Goal: Understand process/instructions

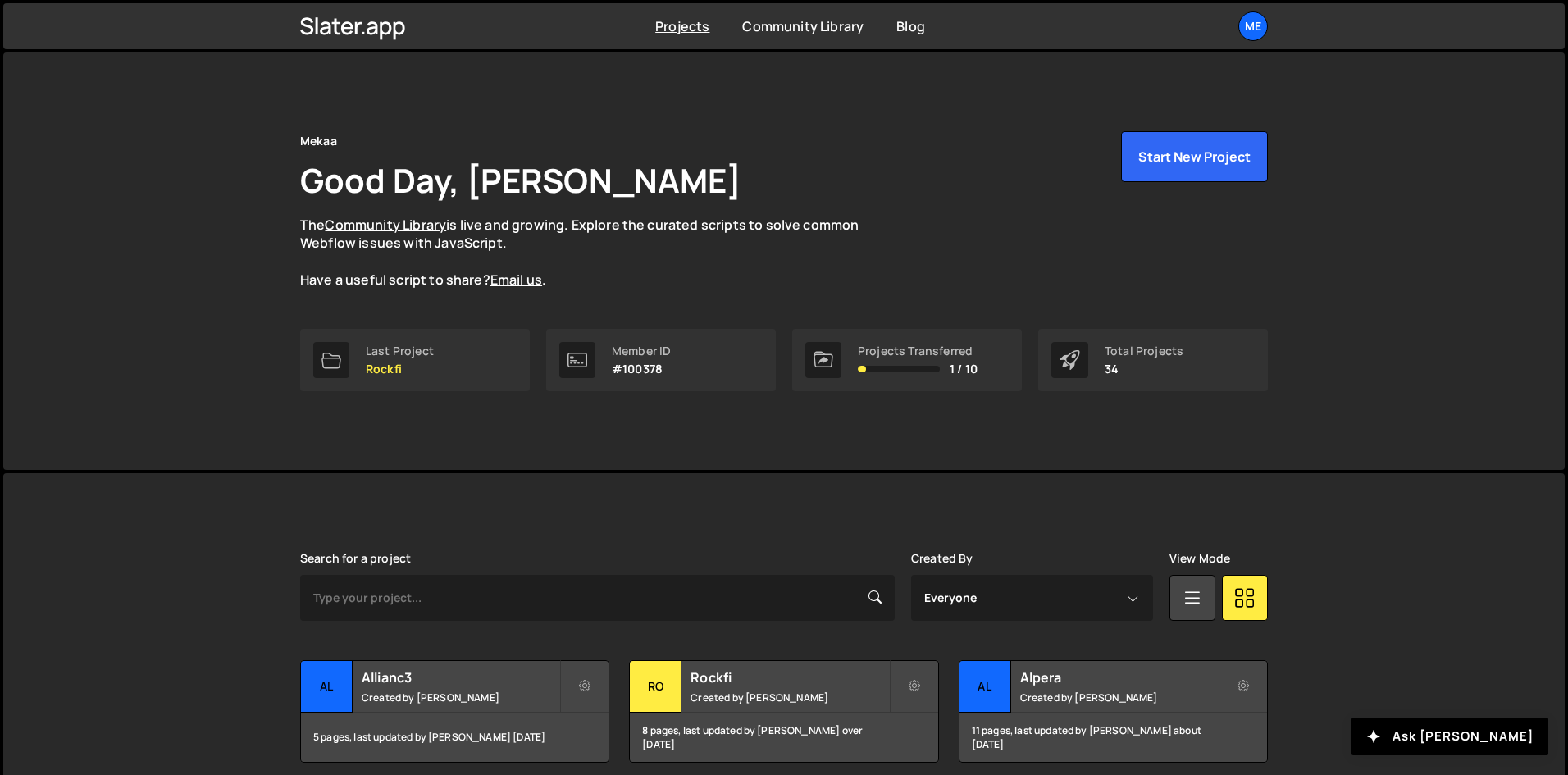
scroll to position [329, 0]
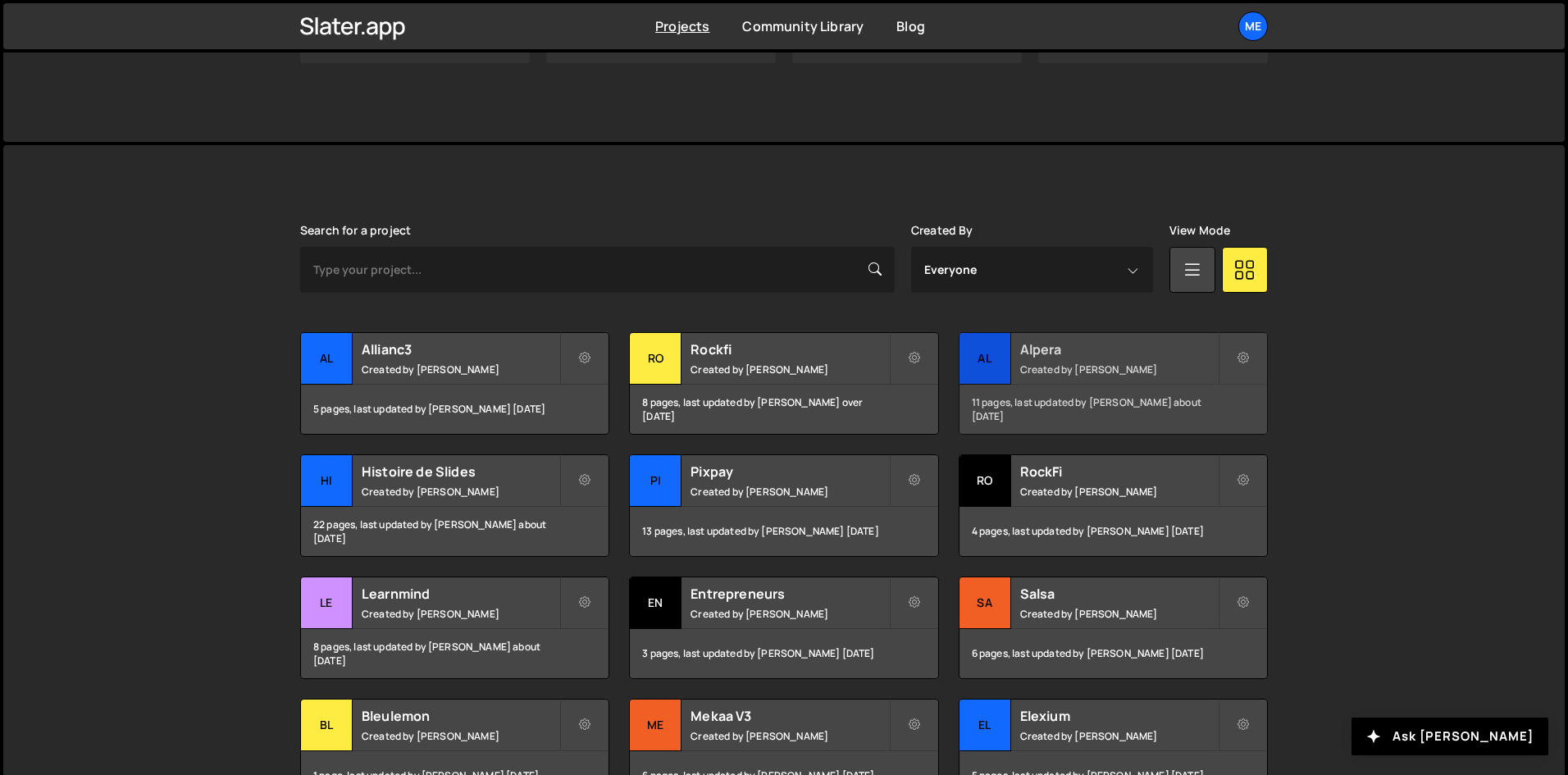
click at [988, 339] on div "Al" at bounding box center [986, 359] width 52 height 52
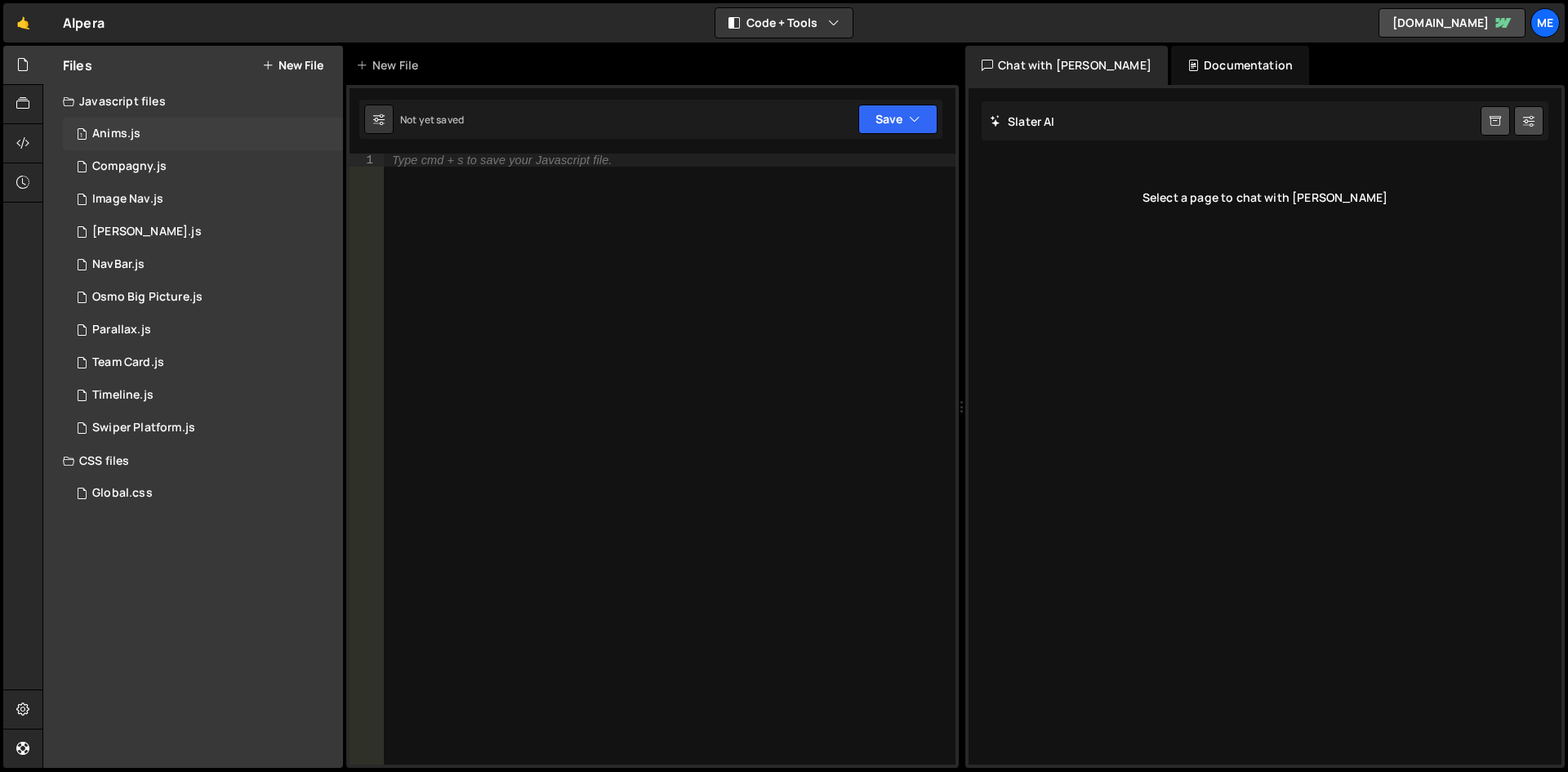
click at [95, 135] on div "Anims.js" at bounding box center [116, 134] width 48 height 15
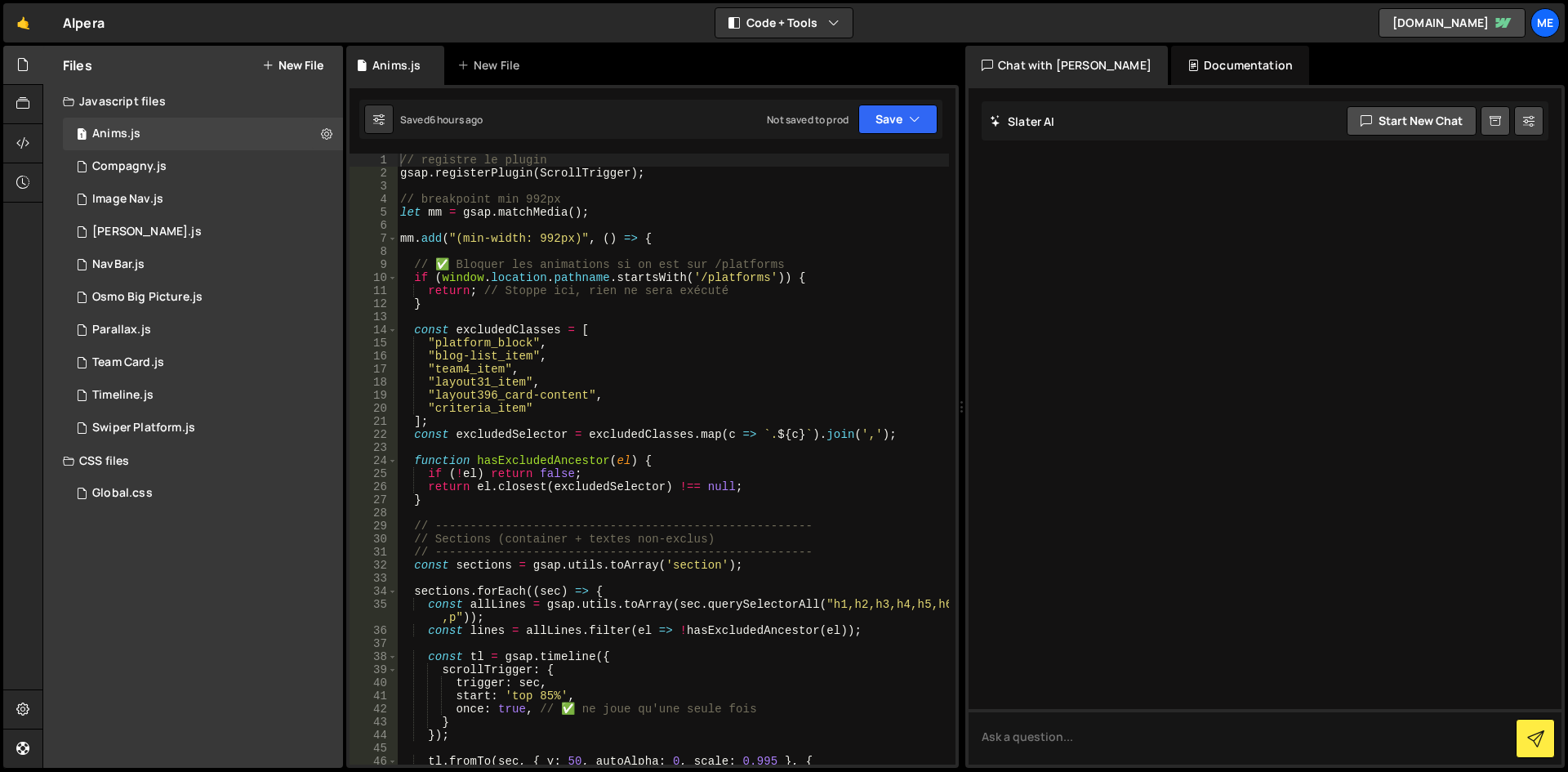
type textarea "];"
click at [782, 424] on div "// registre le plugin gsap . registerPlugin ( ScrollTrigger ) ; // breakpoint m…" at bounding box center [672, 472] width 552 height 638
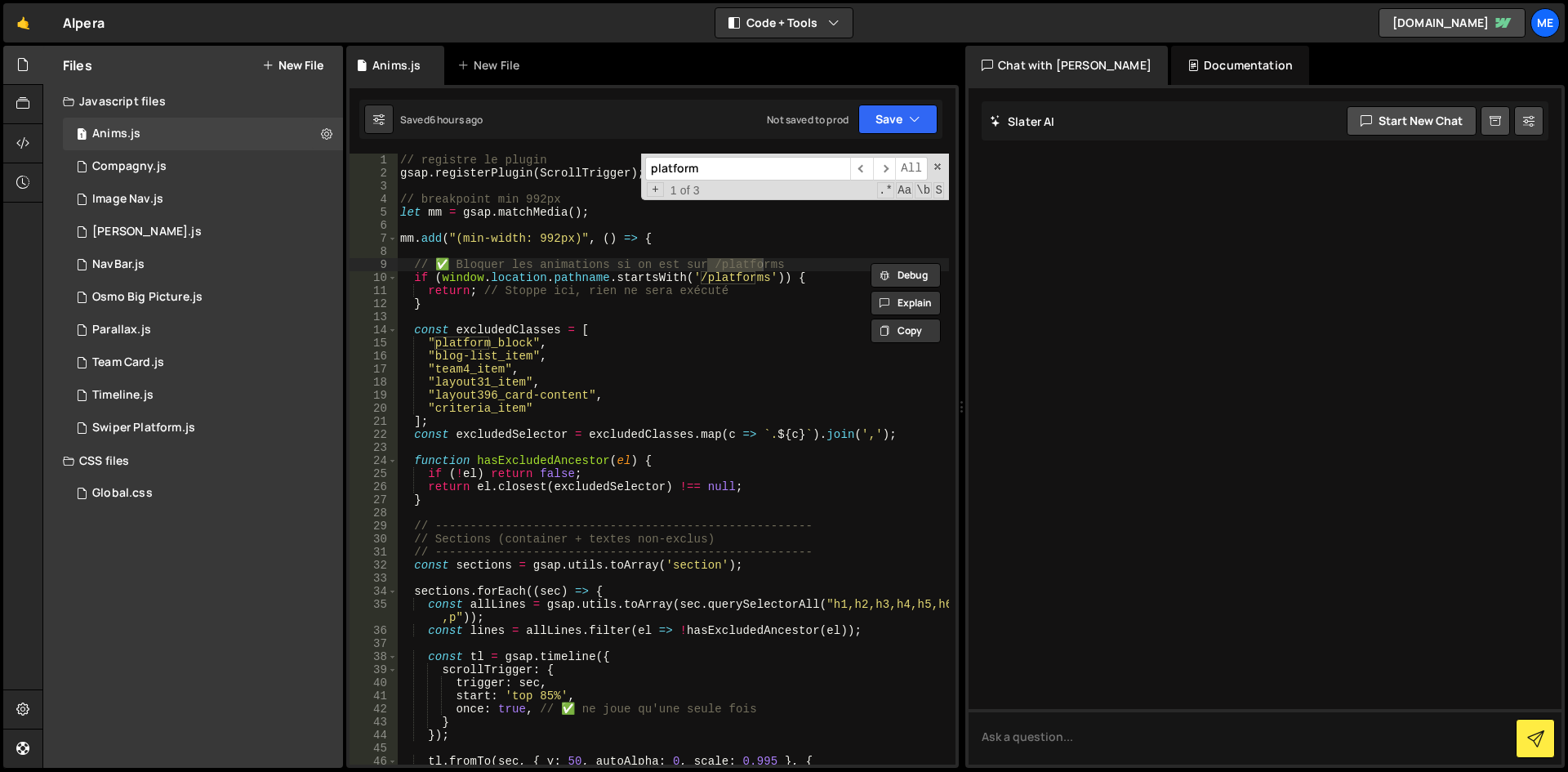
type input "platform"
click at [582, 301] on div "// registre le plugin gsap . registerPlugin ( ScrollTrigger ) ; // breakpoint m…" at bounding box center [672, 472] width 552 height 638
click at [707, 277] on div "// registre le plugin gsap . registerPlugin ( ScrollTrigger ) ; // breakpoint m…" at bounding box center [672, 472] width 552 height 638
click at [791, 329] on div "// registre le plugin gsap . registerPlugin ( ScrollTrigger ) ; // breakpoint m…" at bounding box center [672, 472] width 552 height 638
click at [774, 165] on input "platform" at bounding box center [747, 168] width 205 height 24
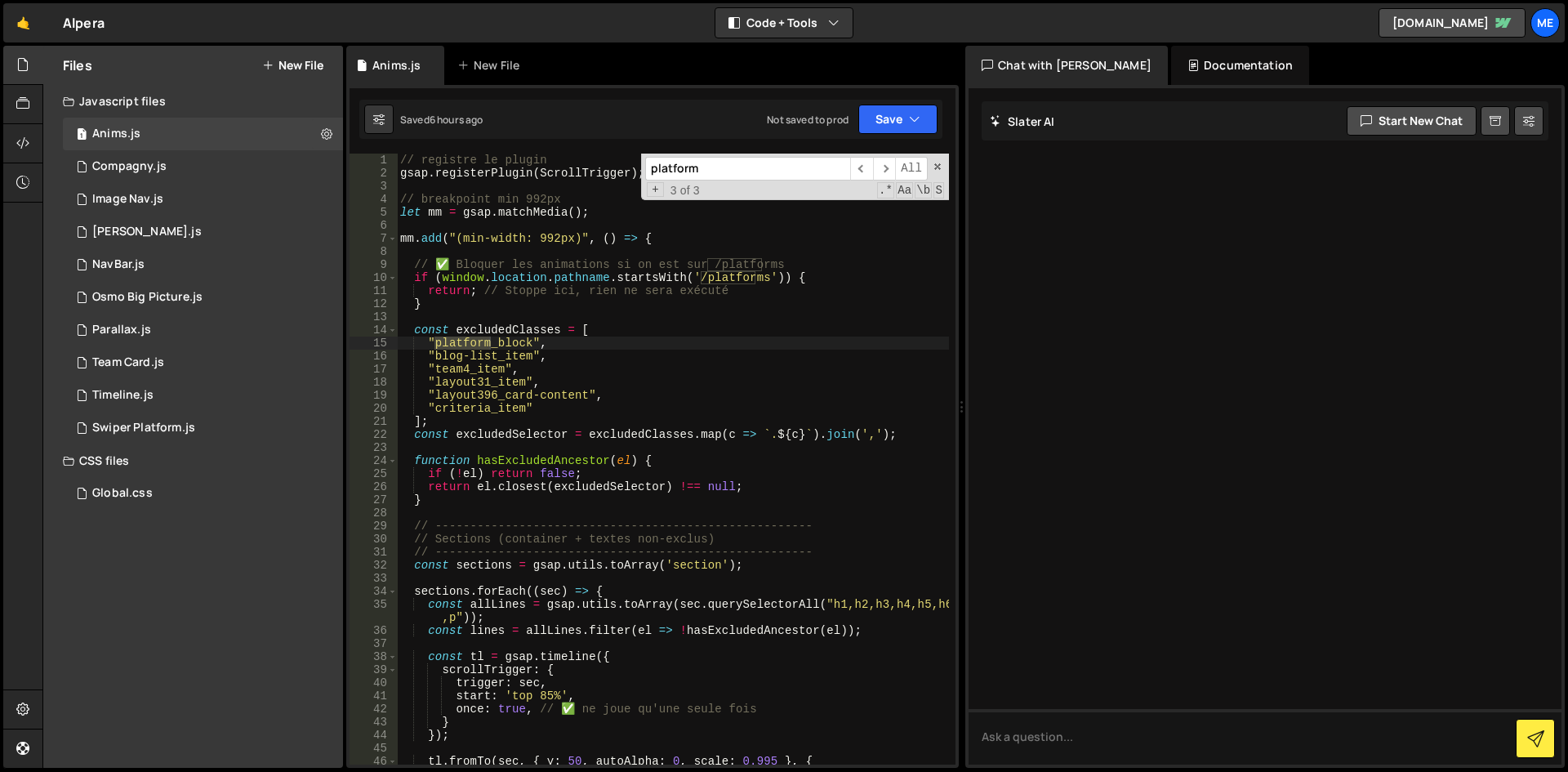
click at [691, 369] on div "// registre le plugin gsap . registerPlugin ( ScrollTrigger ) ; // breakpoint m…" at bounding box center [672, 472] width 552 height 638
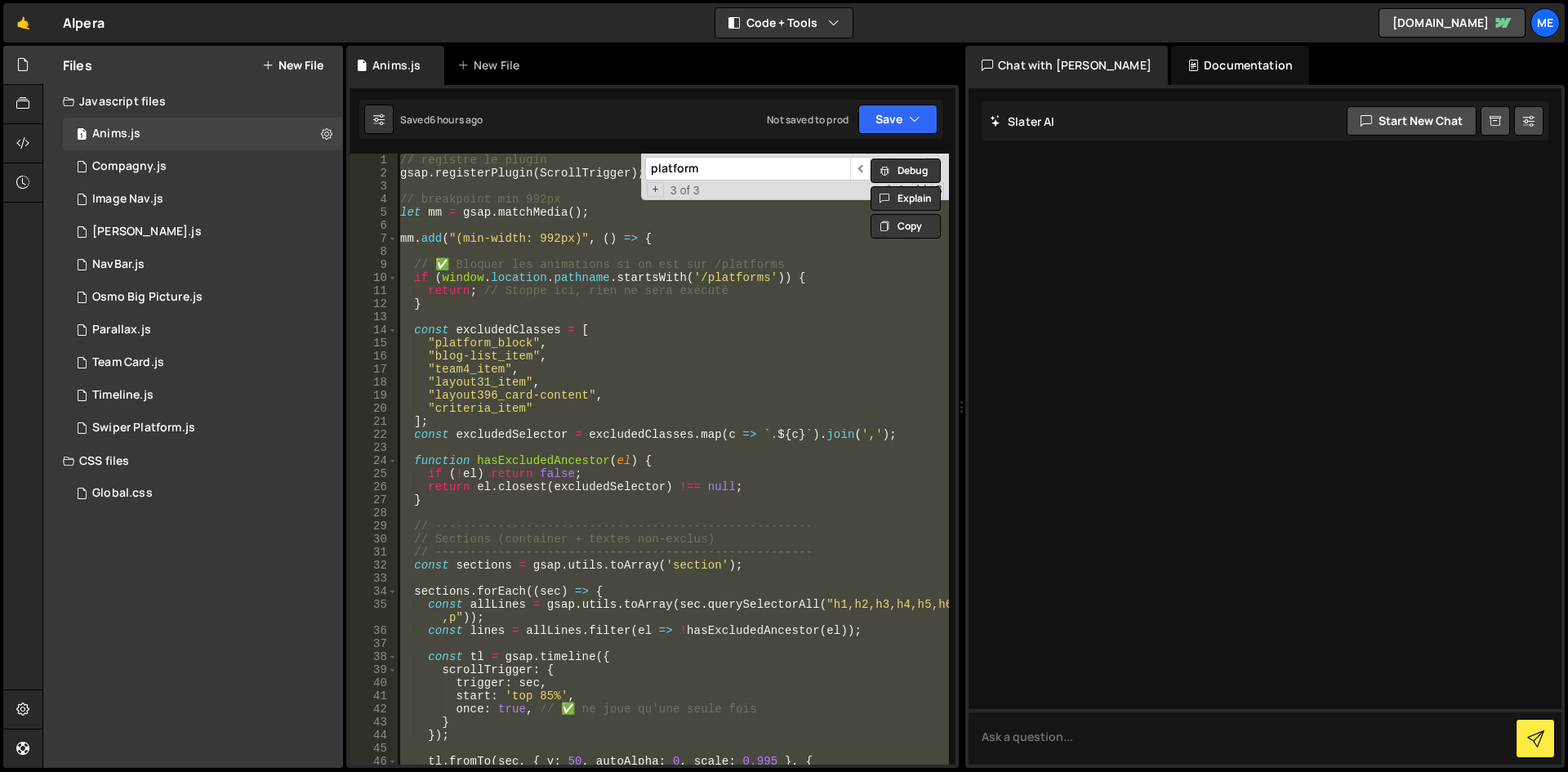
click at [638, 339] on div "// registre le plugin gsap . registerPlugin ( ScrollTrigger ) ; // breakpoint m…" at bounding box center [672, 459] width 552 height 611
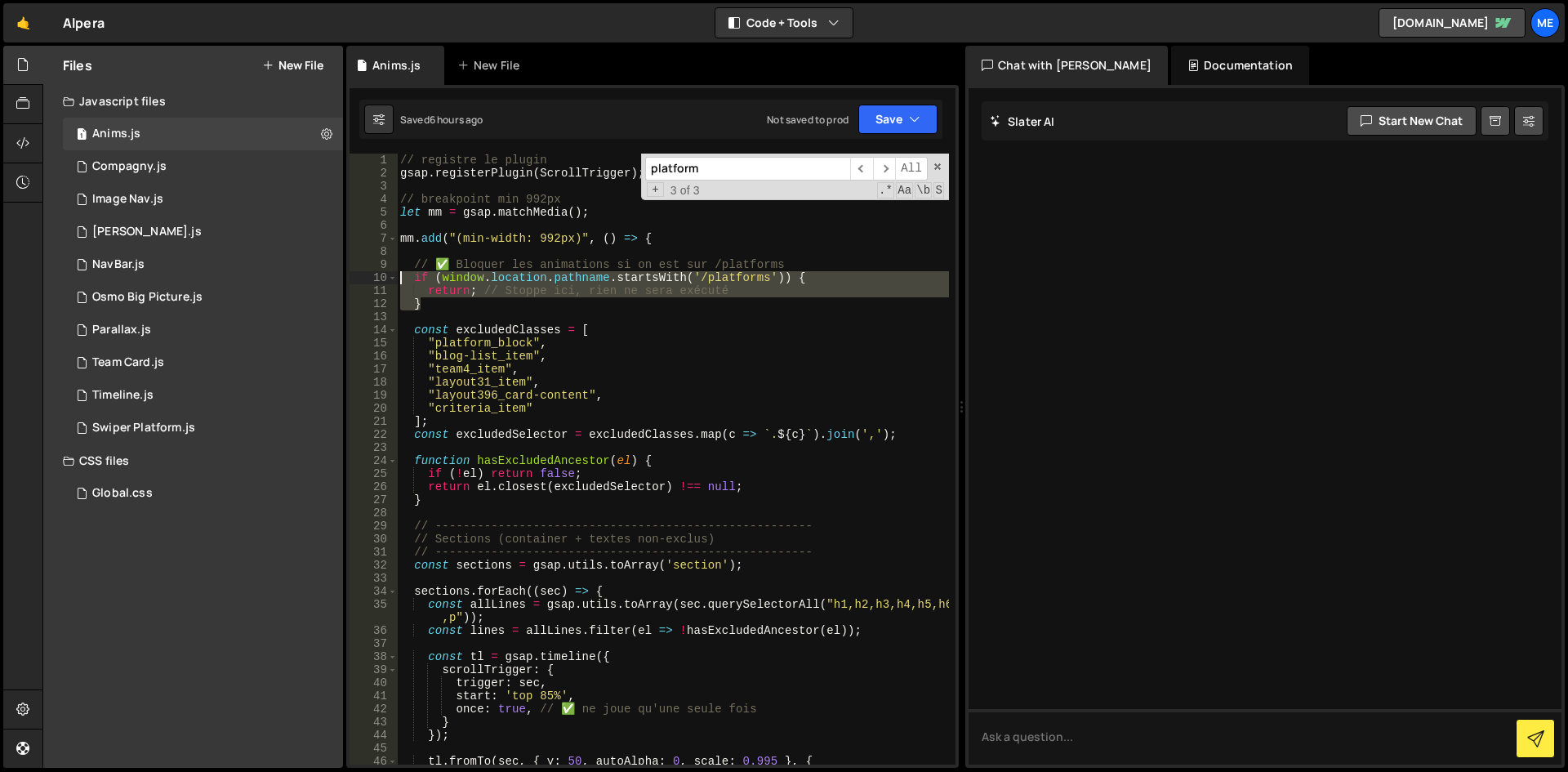
drag, startPoint x: 443, startPoint y: 304, endPoint x: 360, endPoint y: 276, distance: 87.6
click at [360, 276] on div ""platform_block", 1 2 3 4 5 6 7 8 9 10 11 12 13 14 15 16 17 18 19 20 21 22 23 2…" at bounding box center [652, 459] width 606 height 611
paste textarea "}"
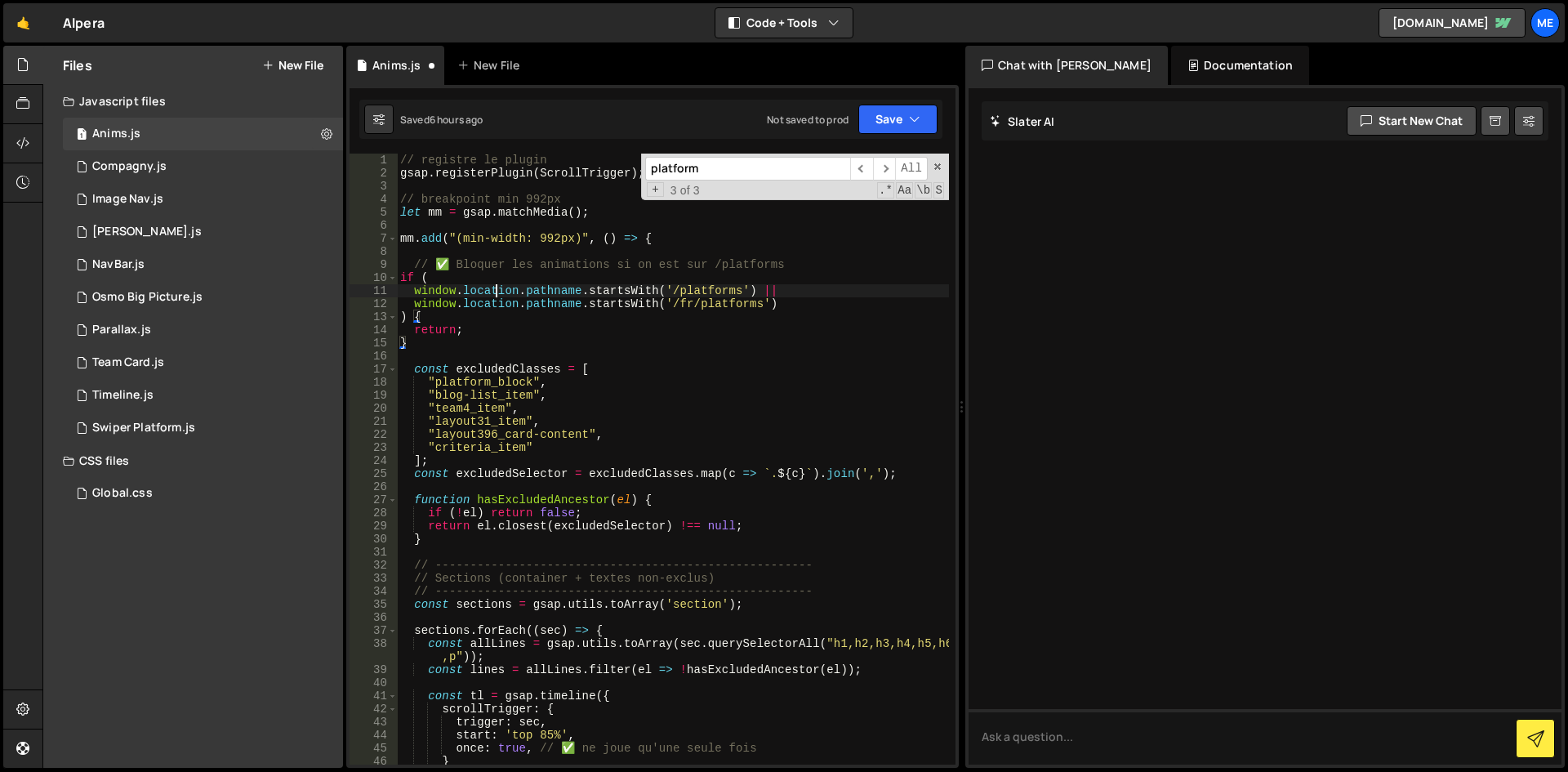
click at [498, 295] on div "// registre le plugin gsap . registerPlugin ( ScrollTrigger ) ; // breakpoint m…" at bounding box center [672, 472] width 552 height 638
type textarea "window.location.pathname.startsWith('/platforms') ||"
click at [546, 362] on div "// registre le plugin gsap . registerPlugin ( ScrollTrigger ) ; // breakpoint m…" at bounding box center [672, 472] width 552 height 638
click at [194, 233] on div "1 [PERSON_NAME].js 0" at bounding box center [203, 231] width 280 height 33
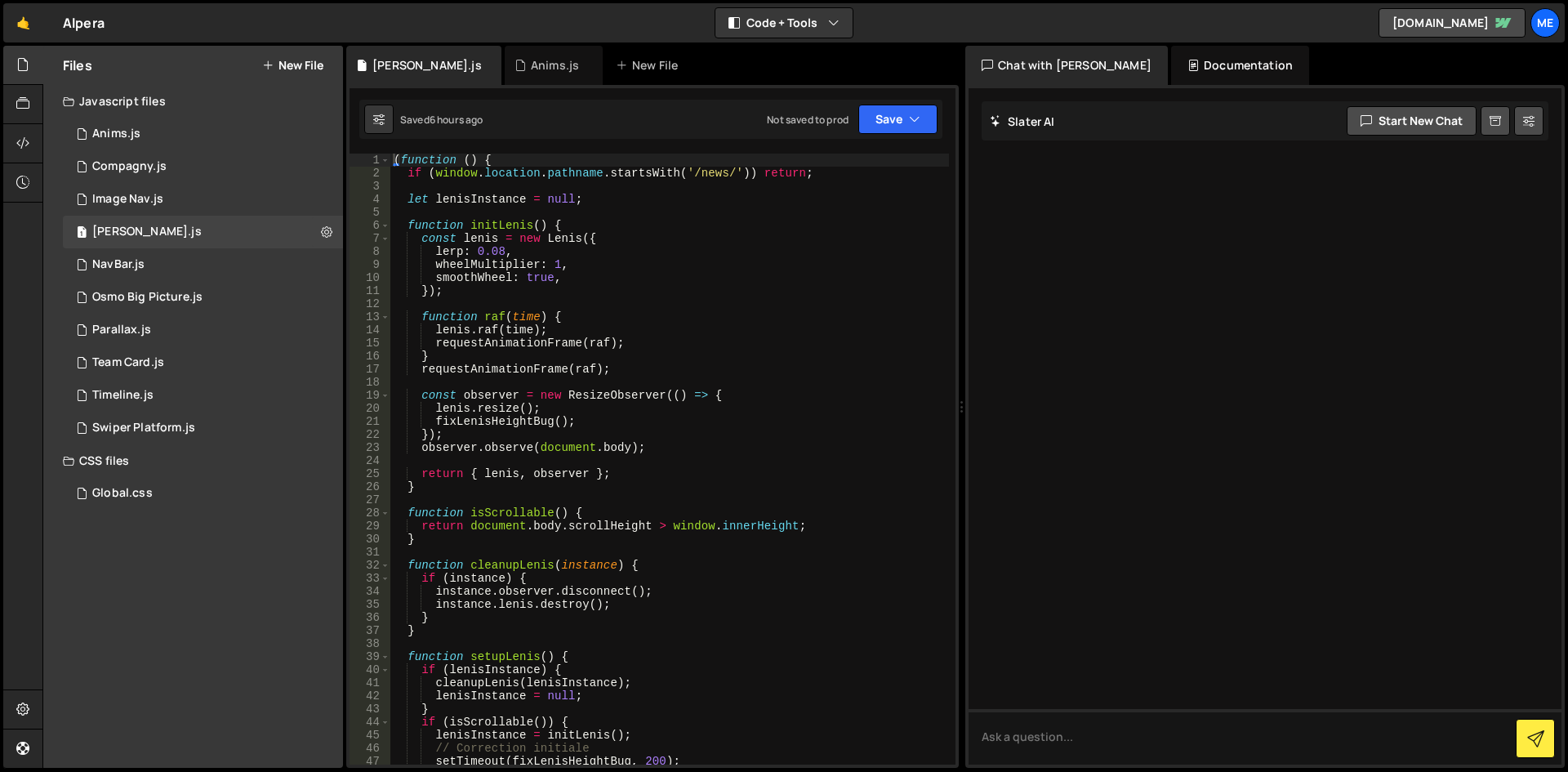
click at [653, 346] on div "( function ( ) { if ( window . location . pathname . startsWith ( '/news/' )) r…" at bounding box center [669, 472] width 558 height 638
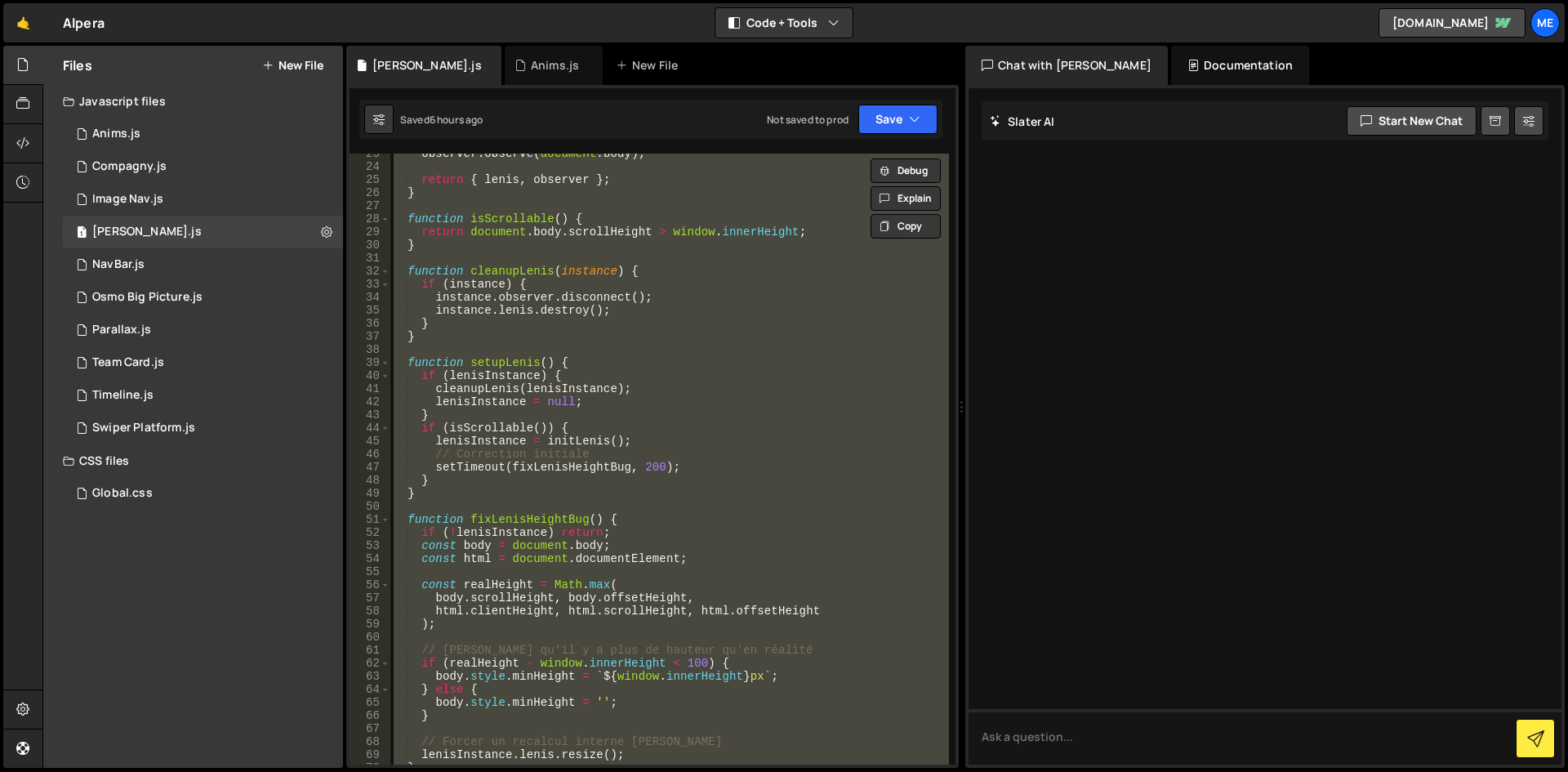
scroll to position [490, 0]
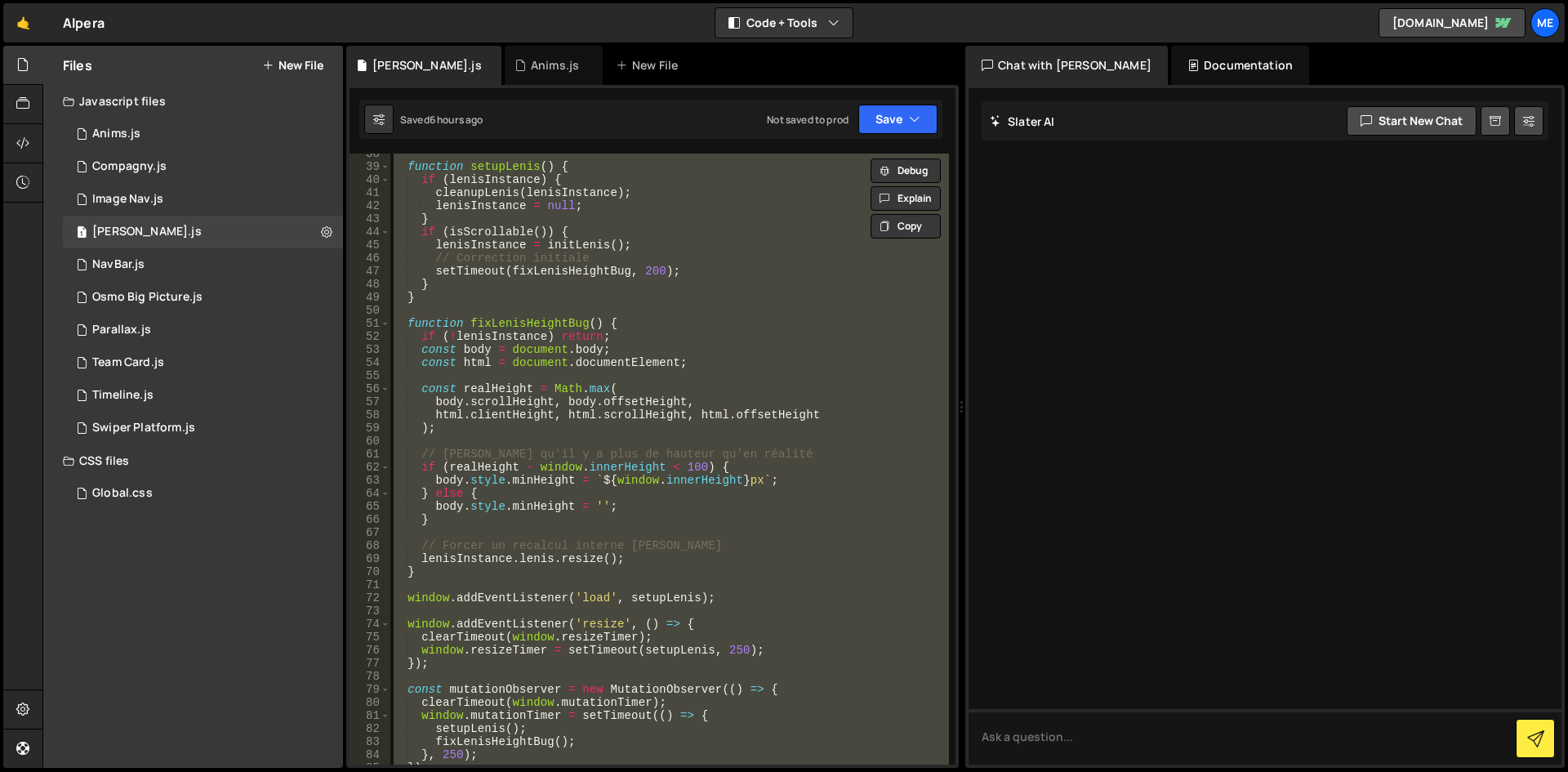
click at [626, 345] on div "function setupLenis ( ) { if ( lenisInstance ) { cleanupLenis ( lenisInstance )…" at bounding box center [669, 459] width 558 height 611
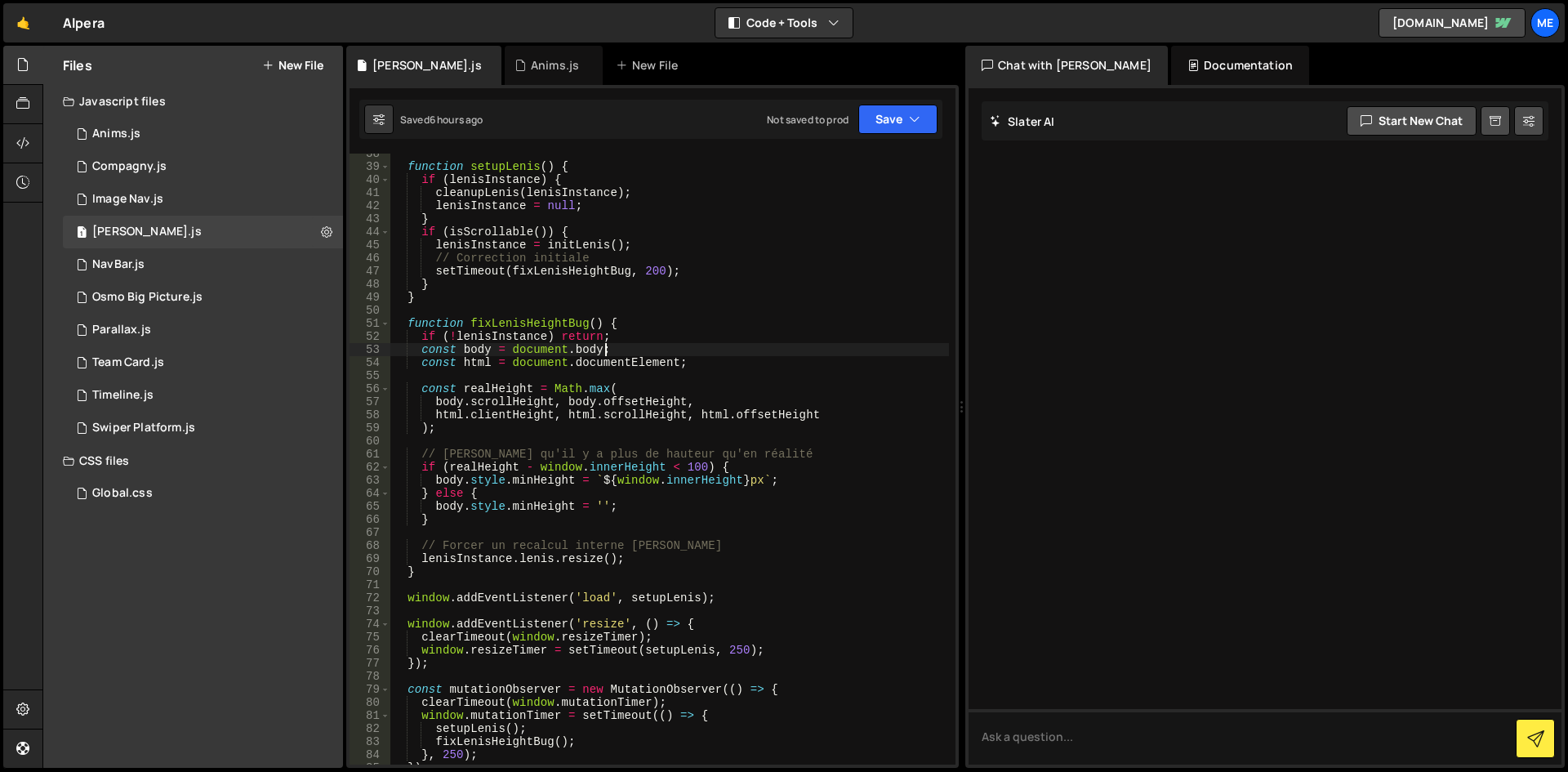
type textarea "})();"
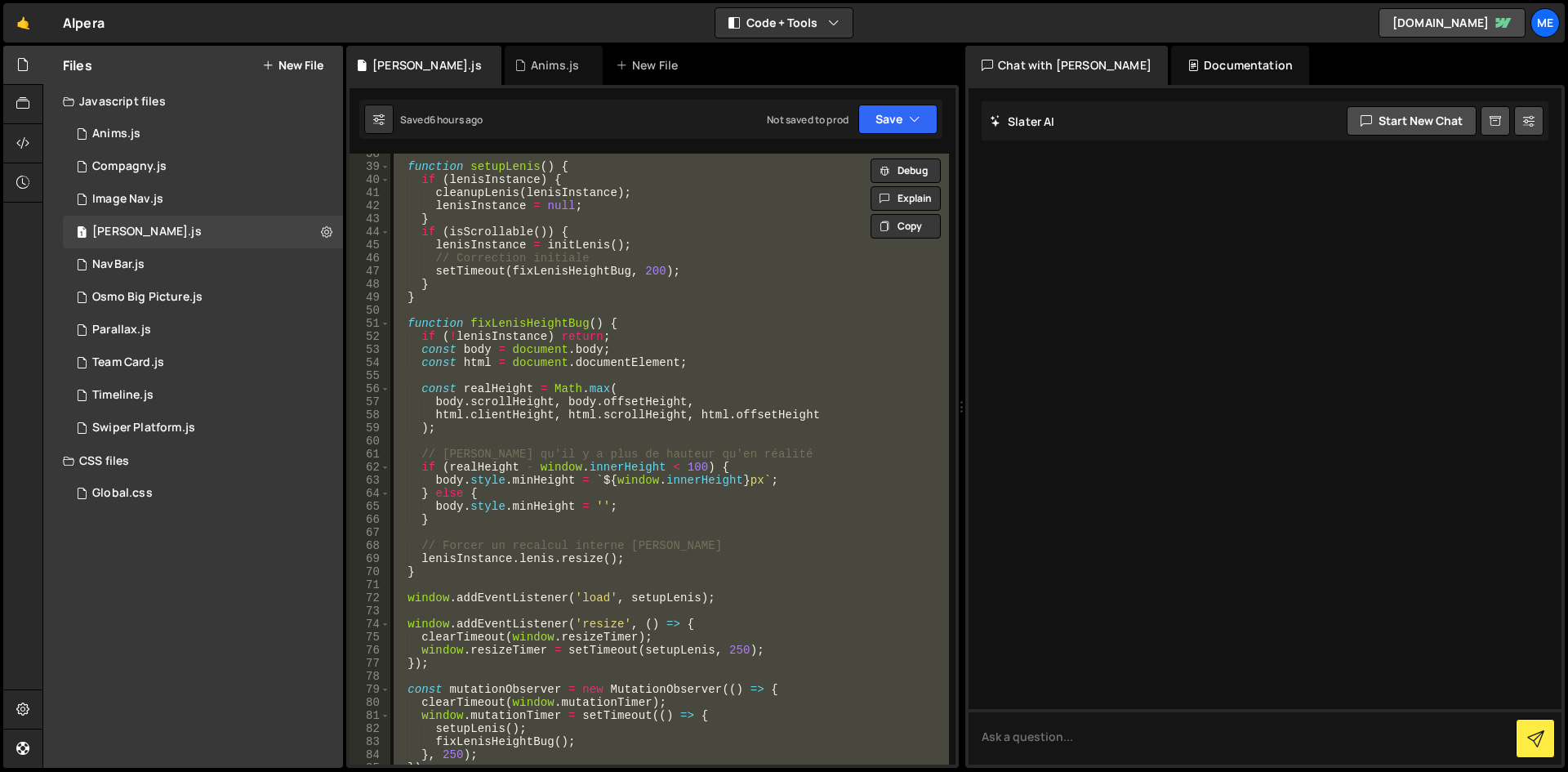
paste textarea
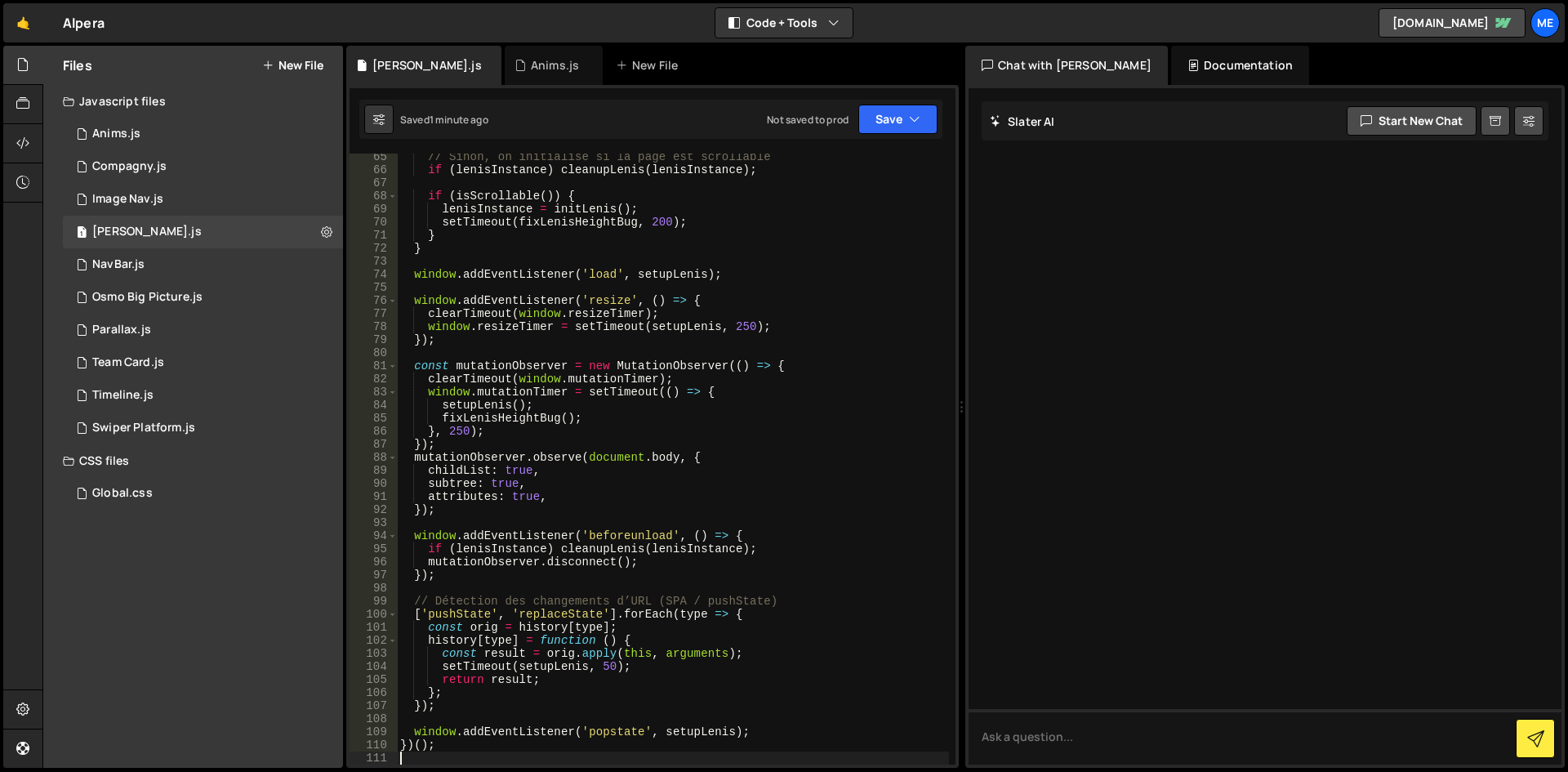
click at [710, 296] on div "// Sinon, on initialise si la page est scrollable if ( lenisInstance ) cleanupL…" at bounding box center [672, 469] width 552 height 638
type textarea "})();"
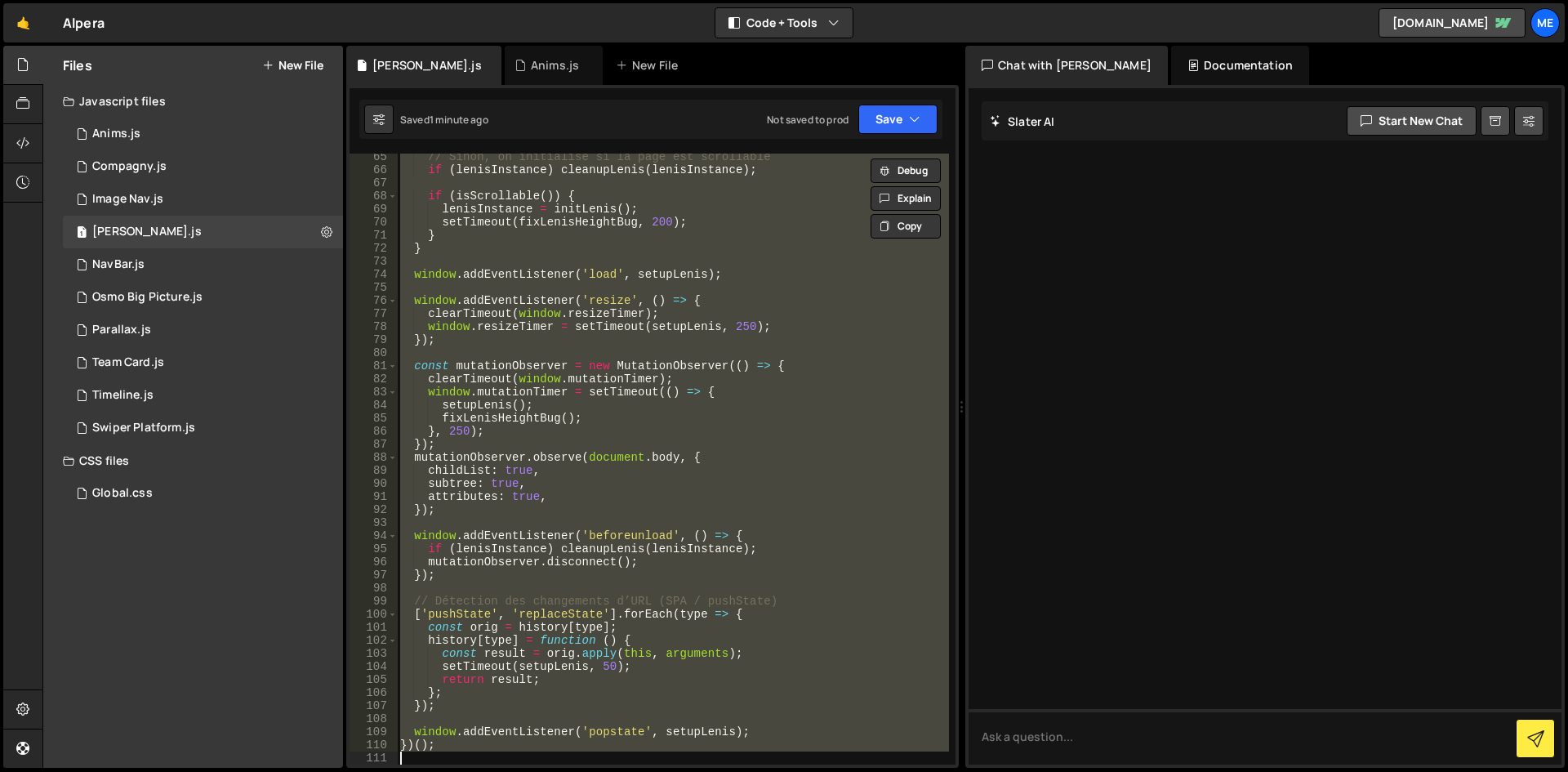
paste textarea
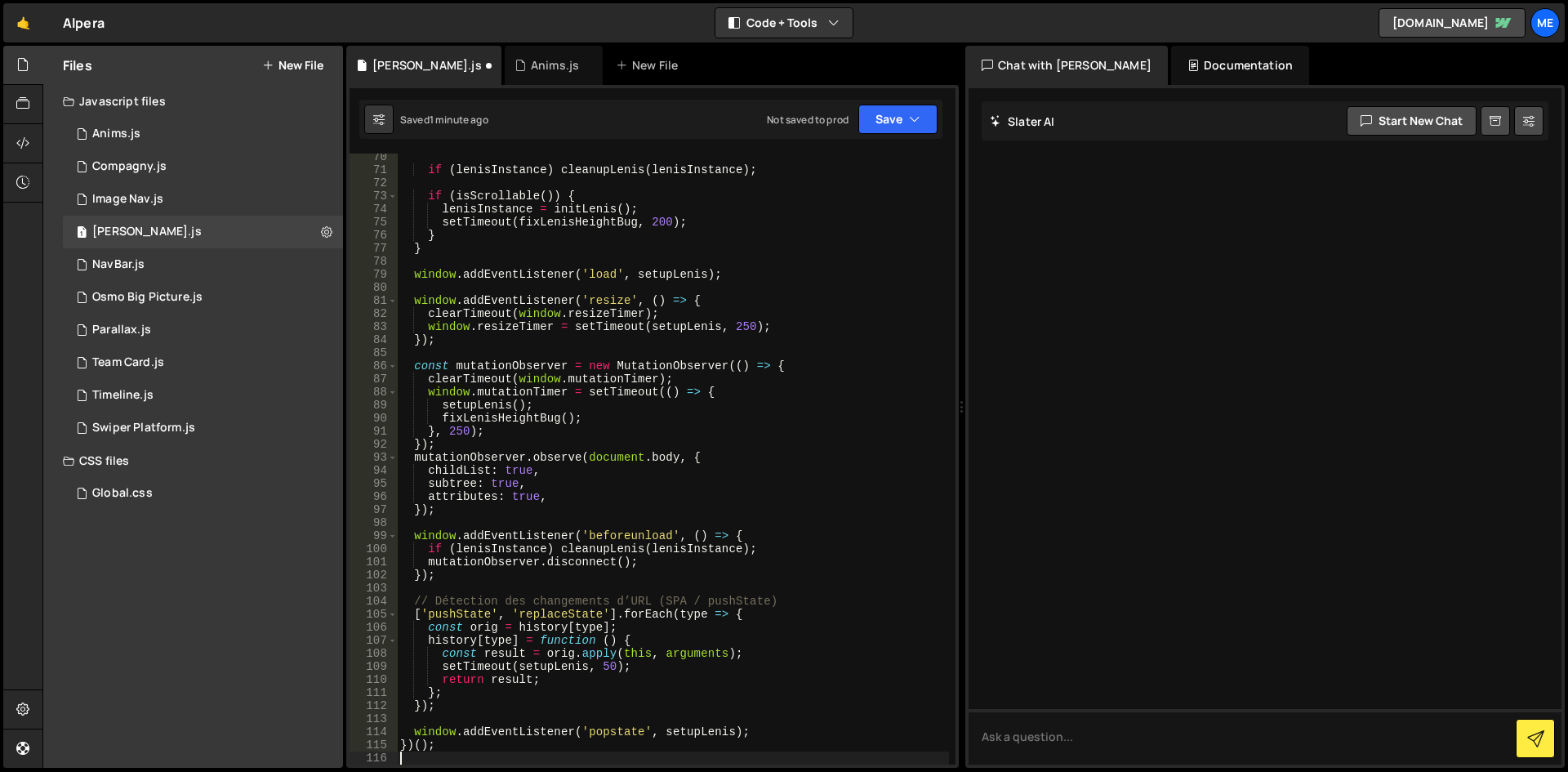
scroll to position [906, 0]
click at [52, 134] on div "1 Anims.js 0 1 Compagny.js 0 1 Image Nav.js 0 1 [PERSON_NAME].js 0" at bounding box center [193, 281] width 300 height 327
click at [94, 120] on div "1 Anims.js 0" at bounding box center [203, 134] width 280 height 33
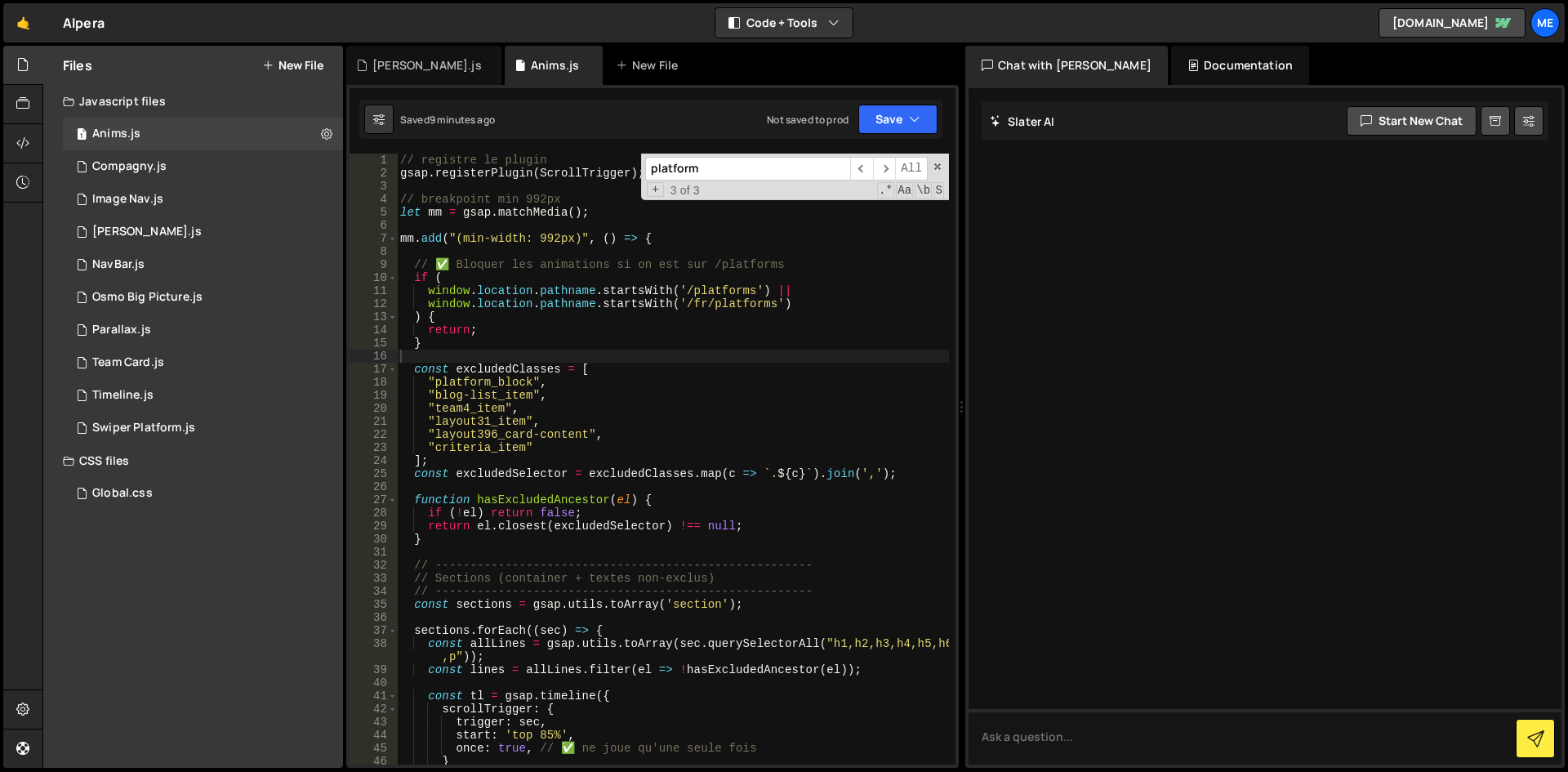
click at [400, 300] on div "// registre le plugin gsap . registerPlugin ( ScrollTrigger ) ; // breakpoint m…" at bounding box center [672, 472] width 552 height 638
click at [636, 296] on div "// registre le plugin gsap . registerPlugin ( ScrollTrigger ) ; // breakpoint m…" at bounding box center [672, 472] width 552 height 638
click at [927, 166] on span "All" at bounding box center [911, 168] width 33 height 24
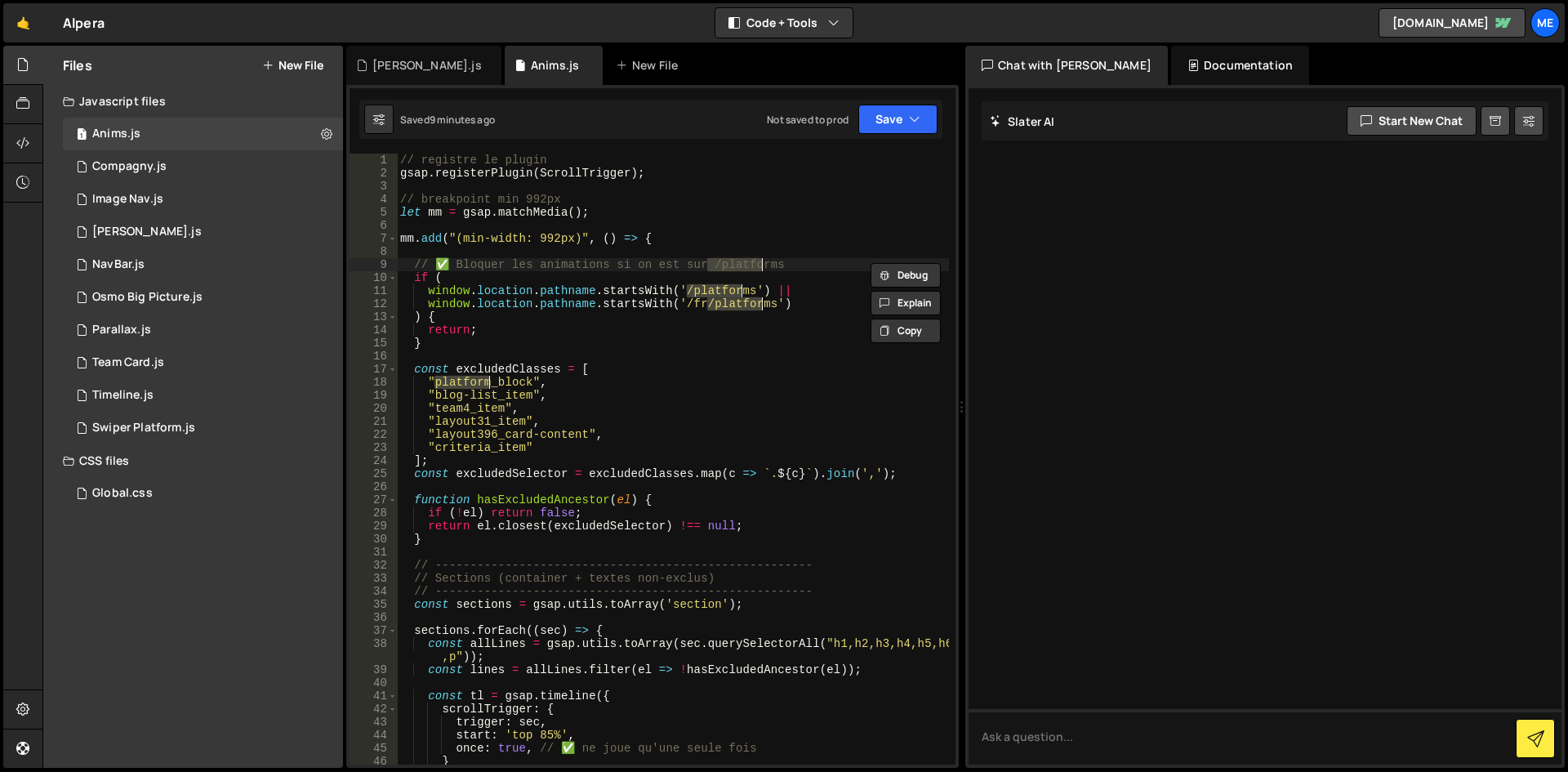
click at [846, 278] on div "// registre le plugin gsap . registerPlugin ( ScrollTrigger ) ; // breakpoint m…" at bounding box center [672, 472] width 552 height 638
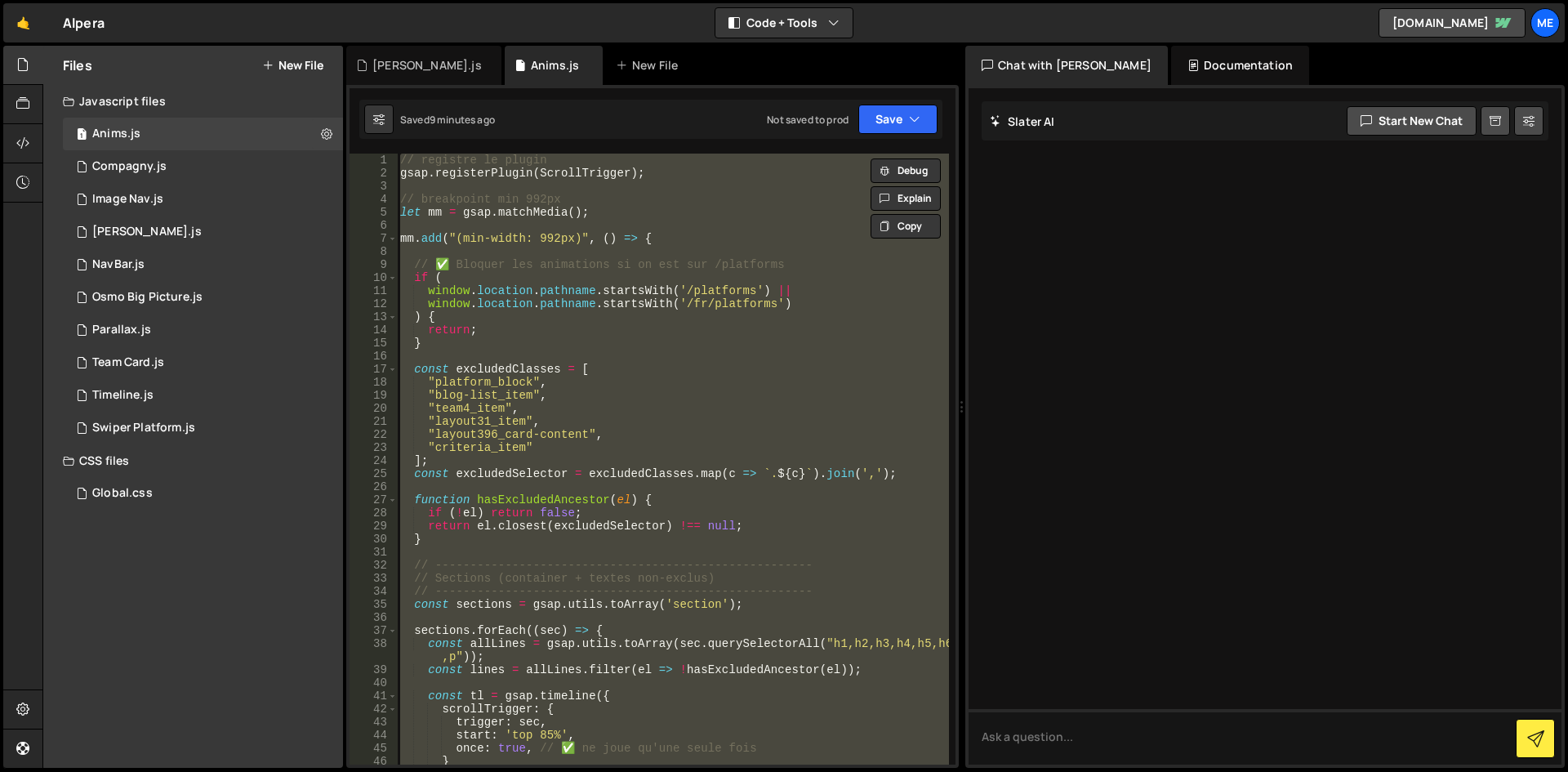
click at [739, 363] on div "// registre le plugin gsap . registerPlugin ( ScrollTrigger ) ; // breakpoint m…" at bounding box center [672, 459] width 552 height 611
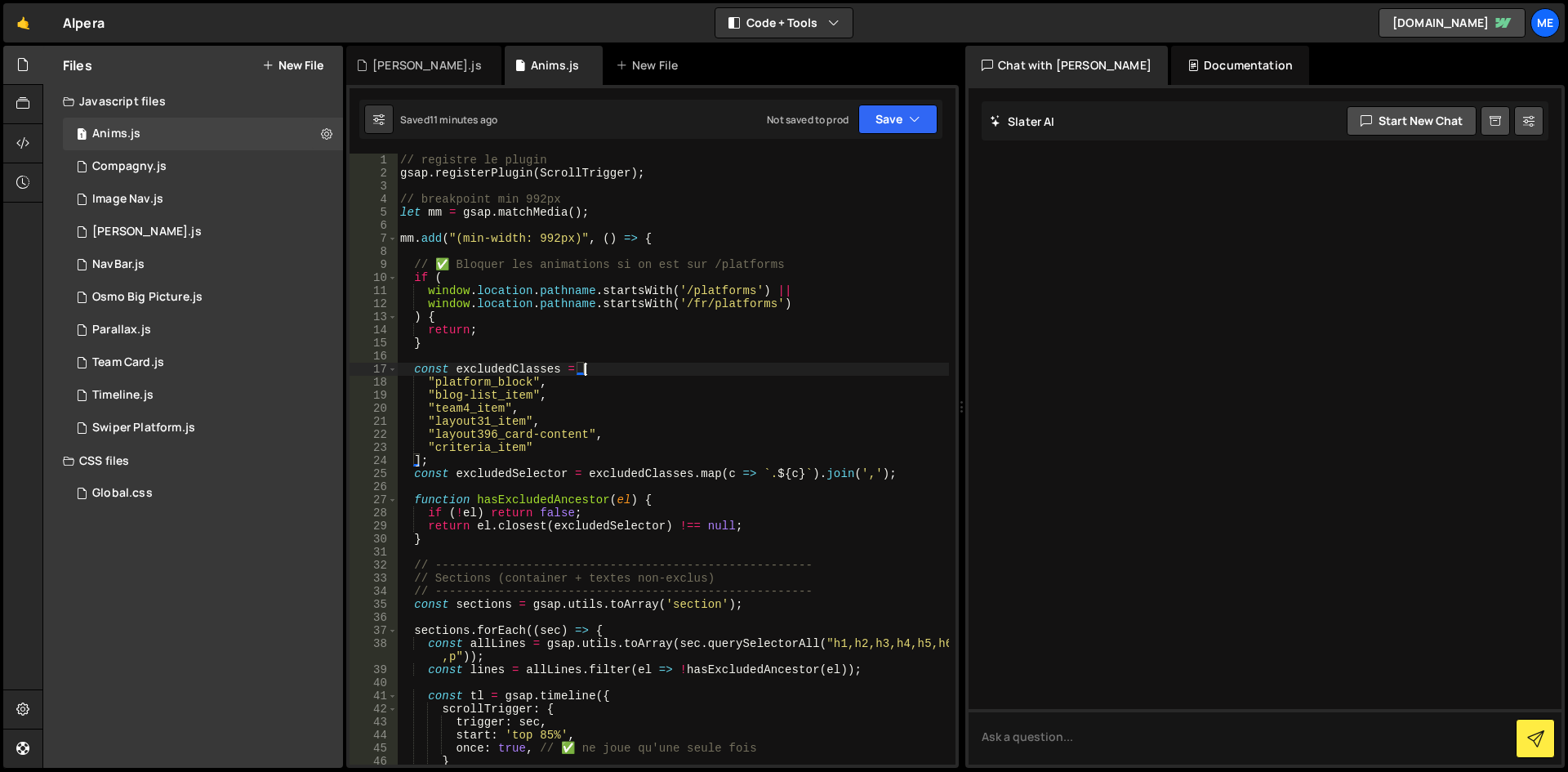
click at [661, 321] on div "// registre le plugin gsap . registerPlugin ( ScrollTrigger ) ; // breakpoint m…" at bounding box center [672, 472] width 552 height 638
type textarea "});"
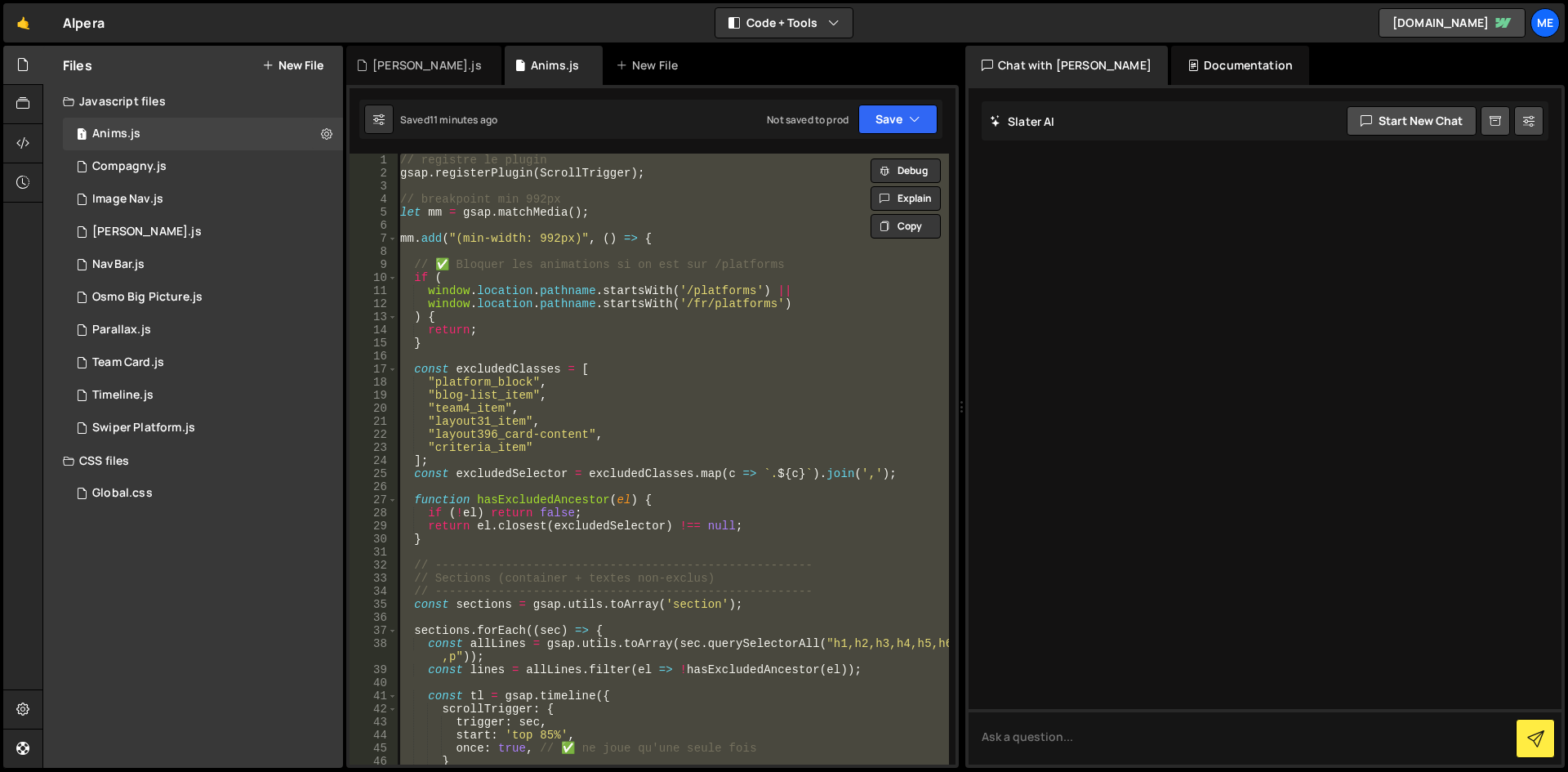
paste textarea
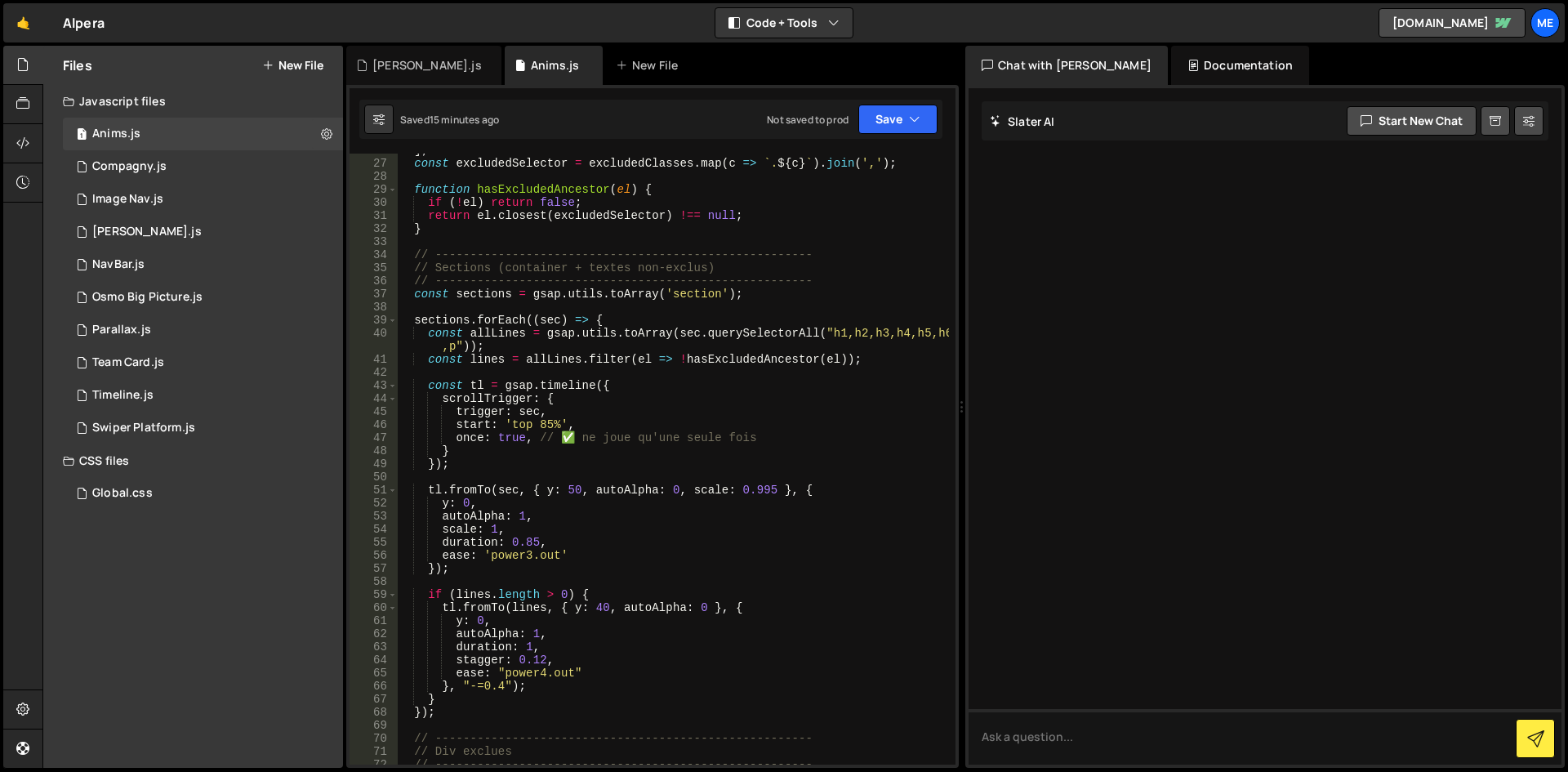
scroll to position [239, 0]
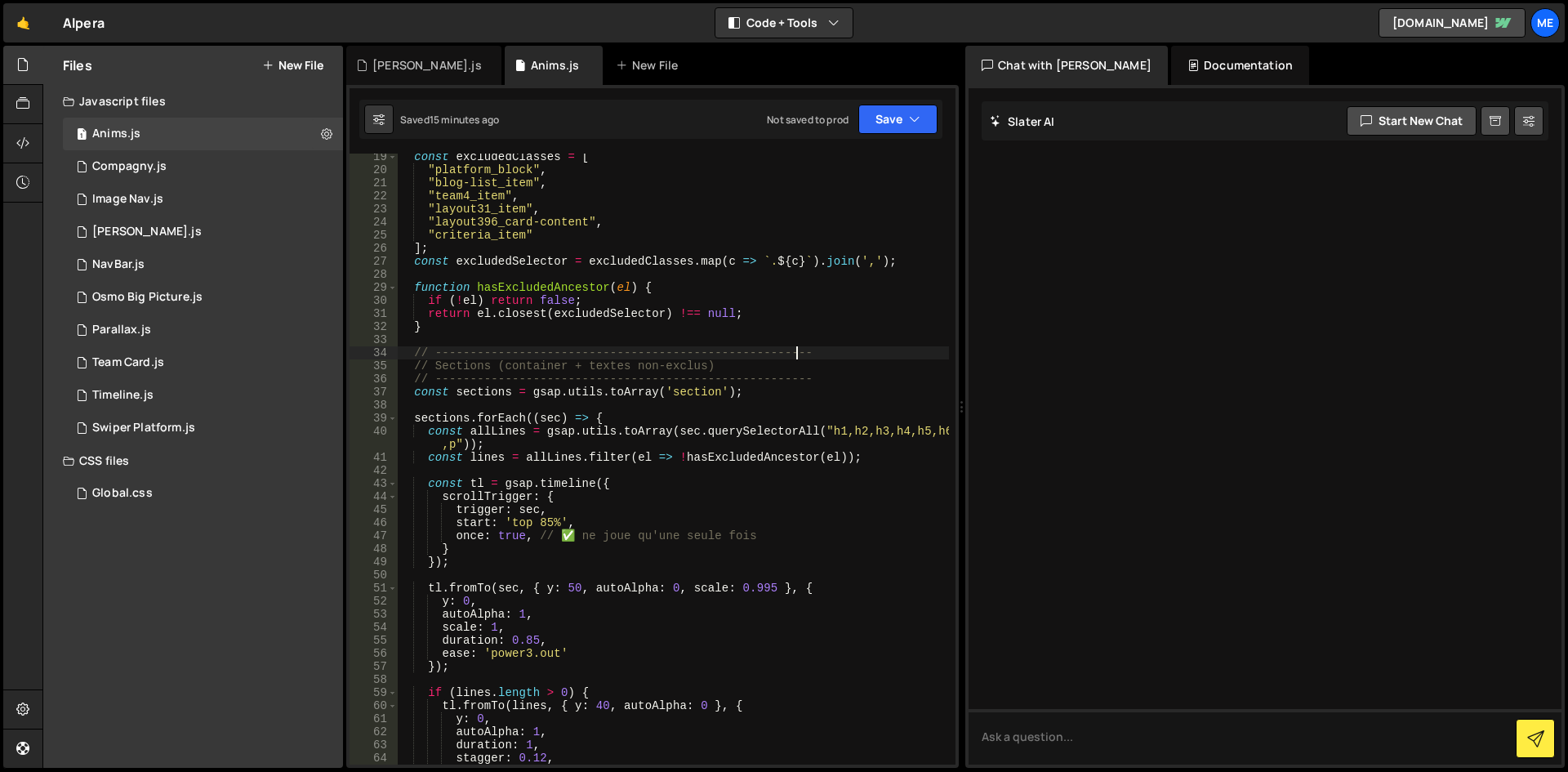
click at [799, 353] on div "const excludedClasses = [ "platform_block" , "blog-list_item" , "team4_item" , …" at bounding box center [672, 469] width 552 height 638
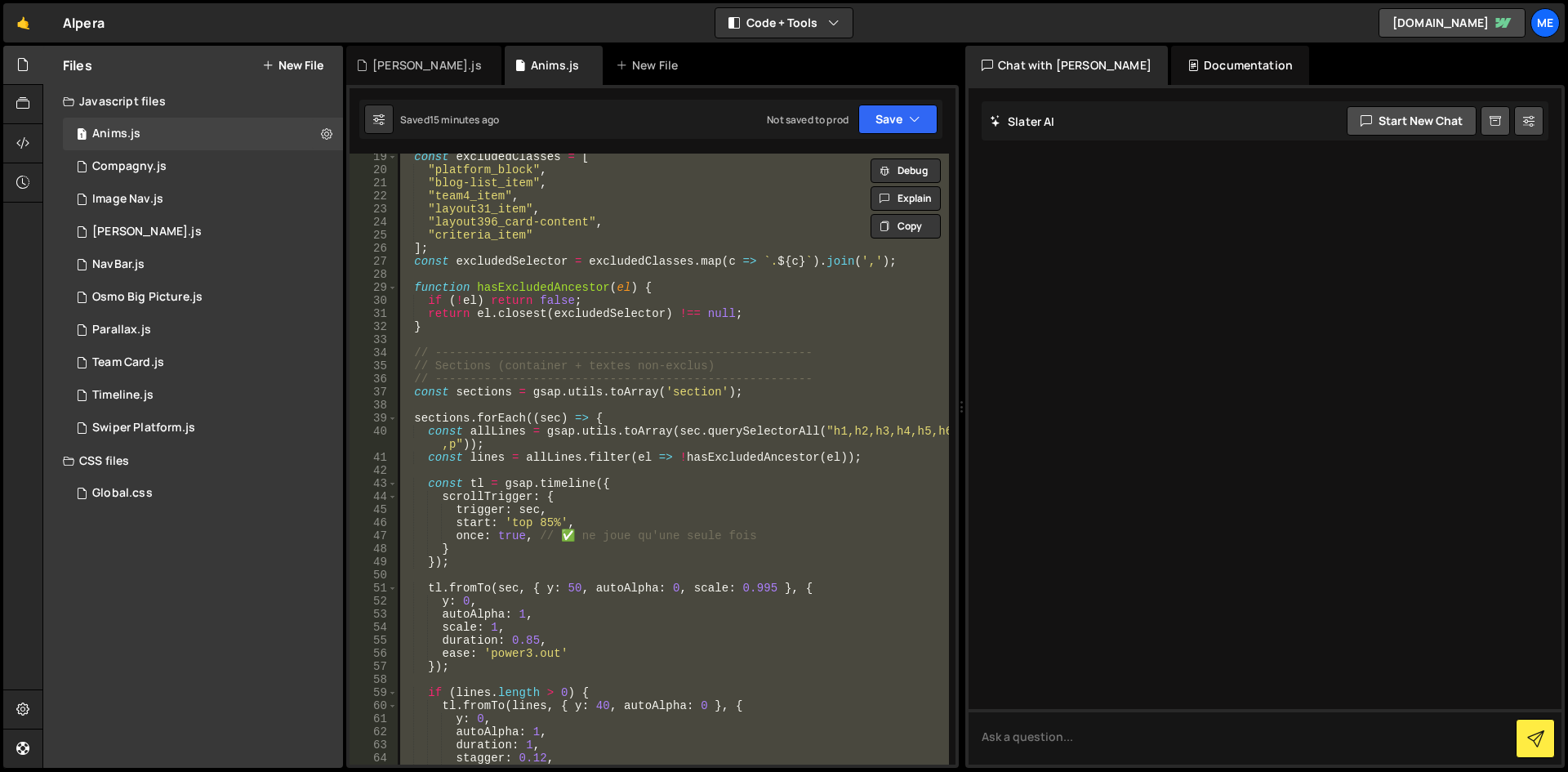
click at [612, 387] on div "const excludedClasses = [ "platform_block" , "blog-list_item" , "team4_item" , …" at bounding box center [672, 459] width 552 height 611
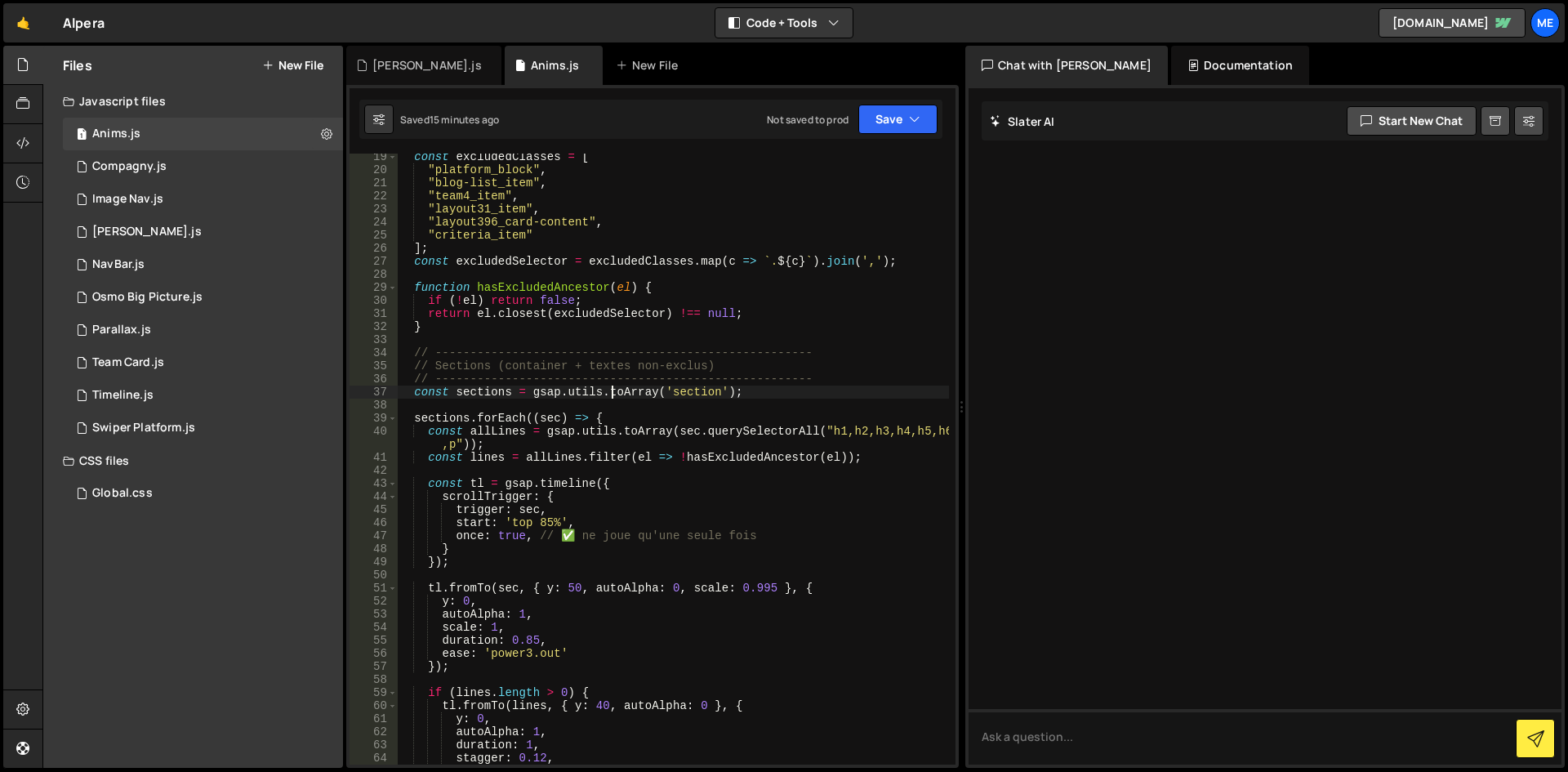
type textarea "});"
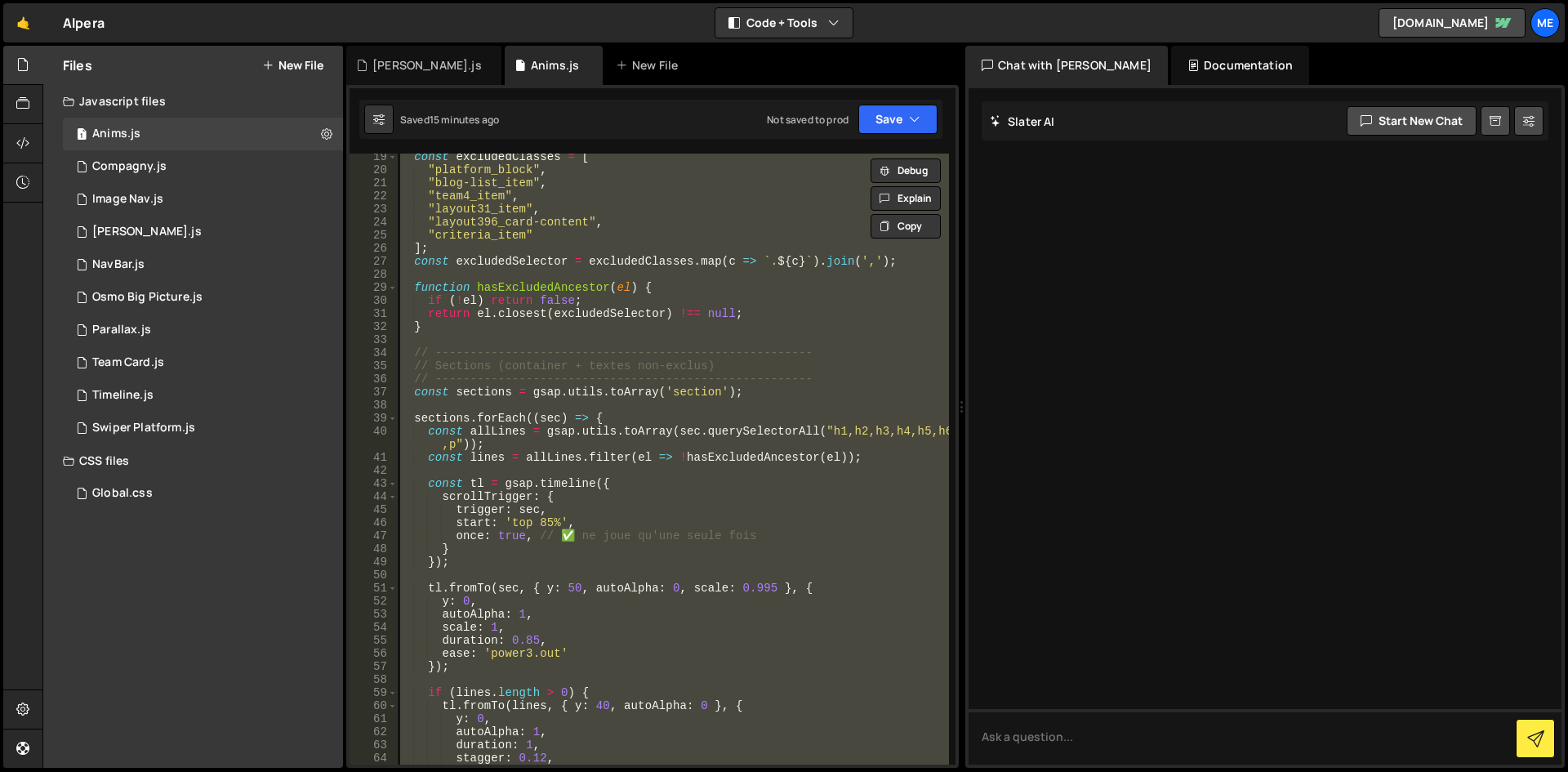
paste textarea
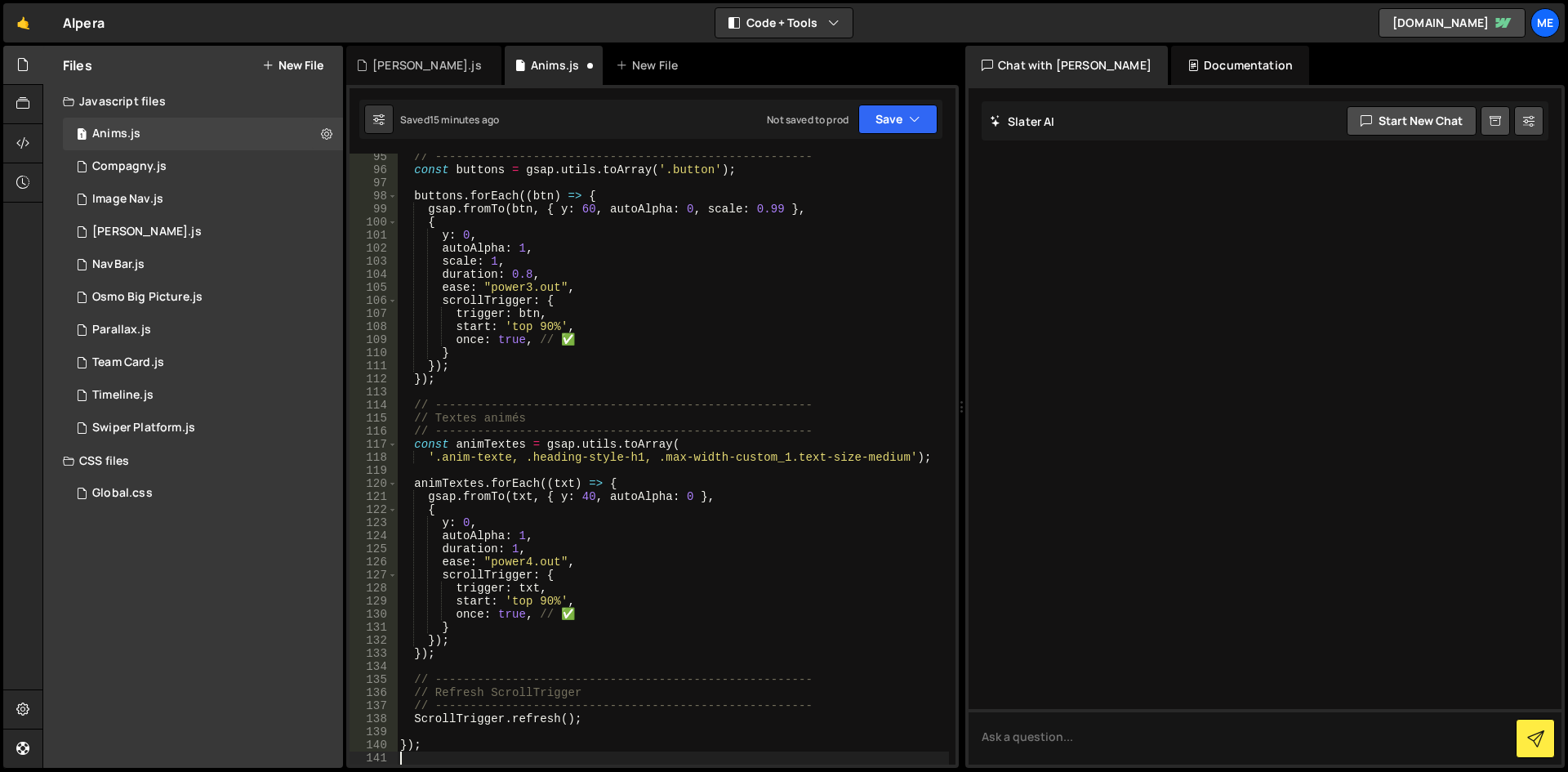
scroll to position [1245, 0]
click at [163, 273] on div "1 NavBar.js 0" at bounding box center [203, 264] width 280 height 33
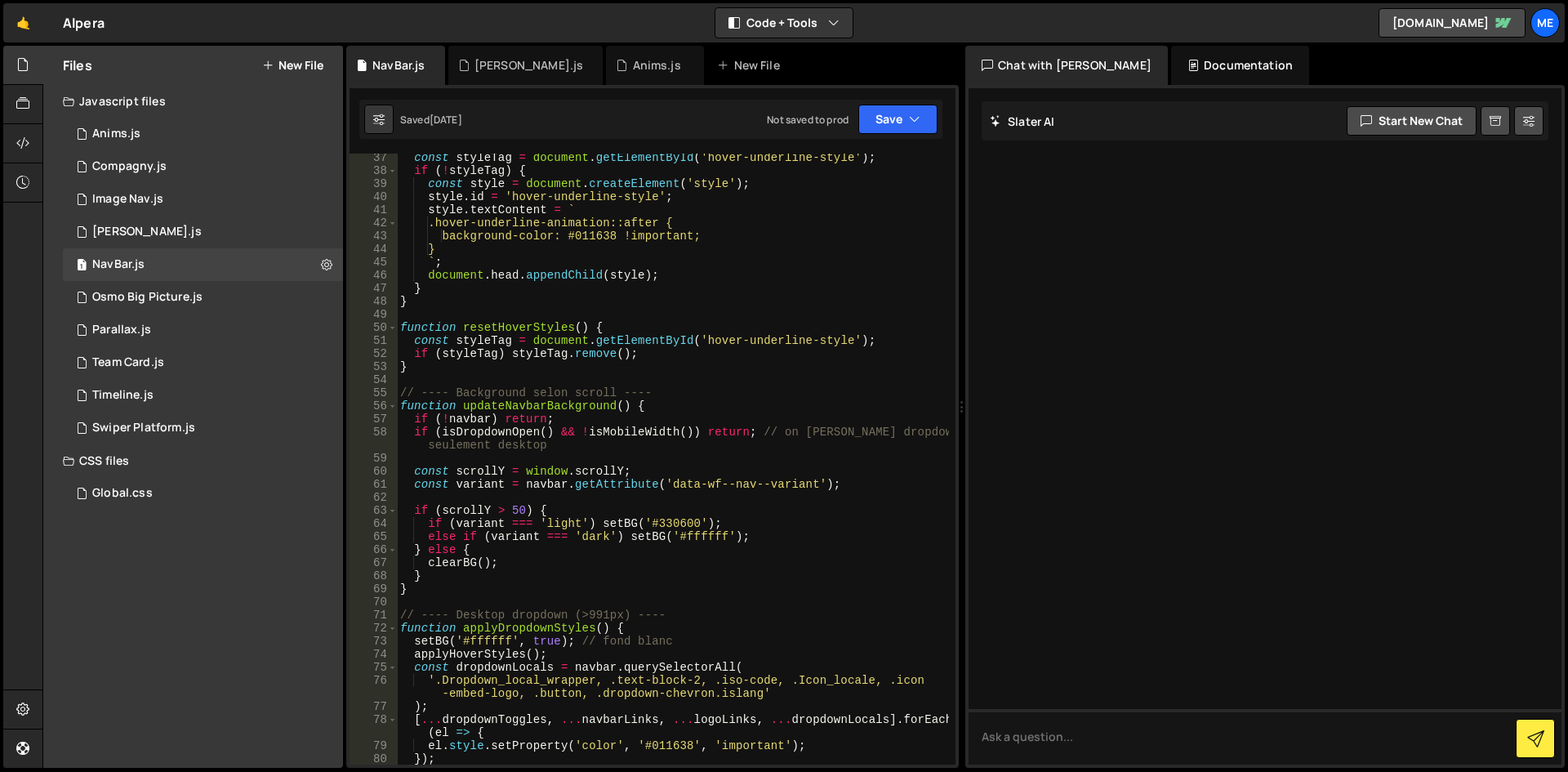
scroll to position [586, 0]
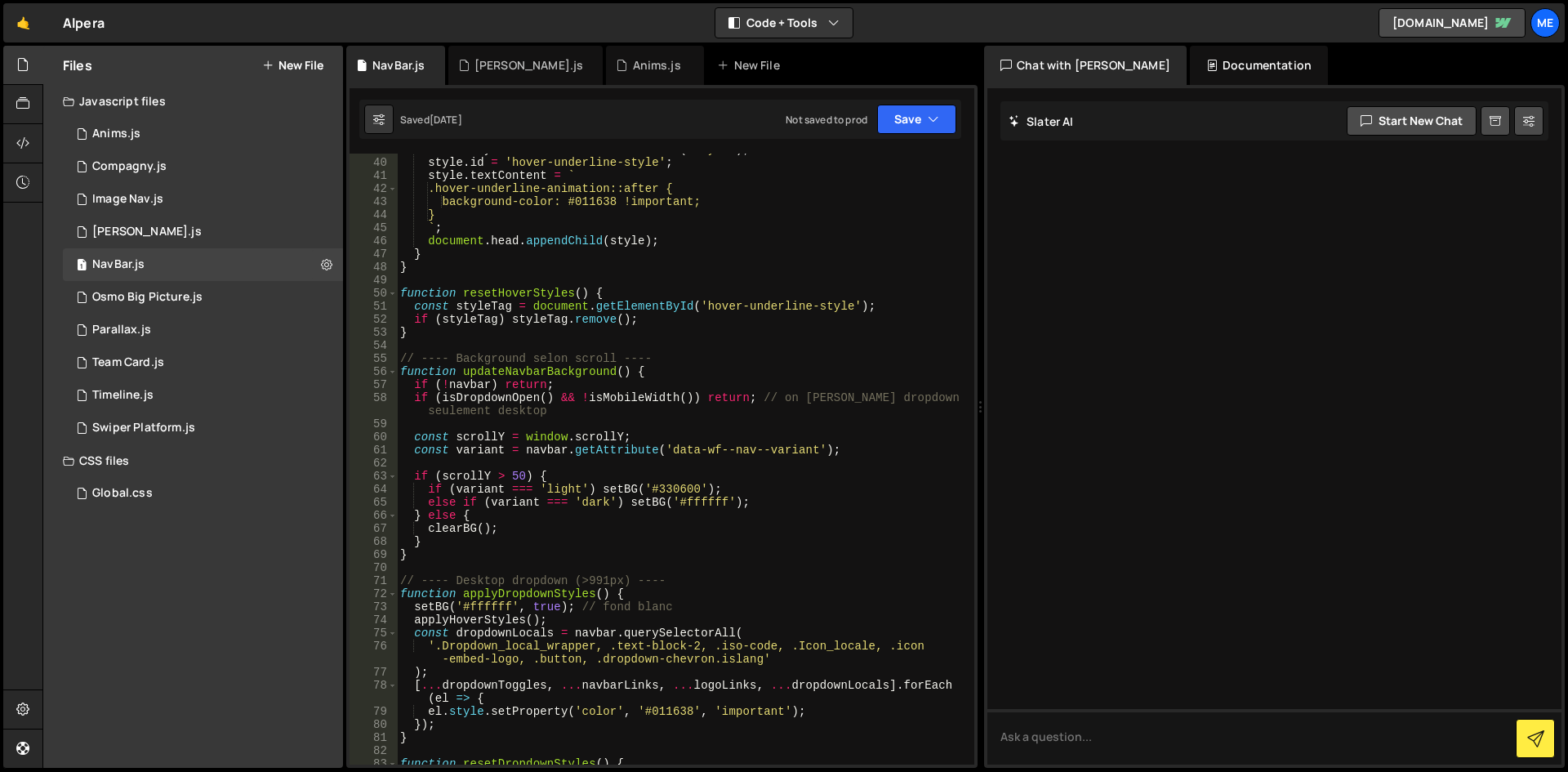
click at [965, 405] on div "Files New File Javascript files 1 Anims.js 0 1 Compagny.js 0 1 Image Nav.js 0 1…" at bounding box center [805, 407] width 1526 height 723
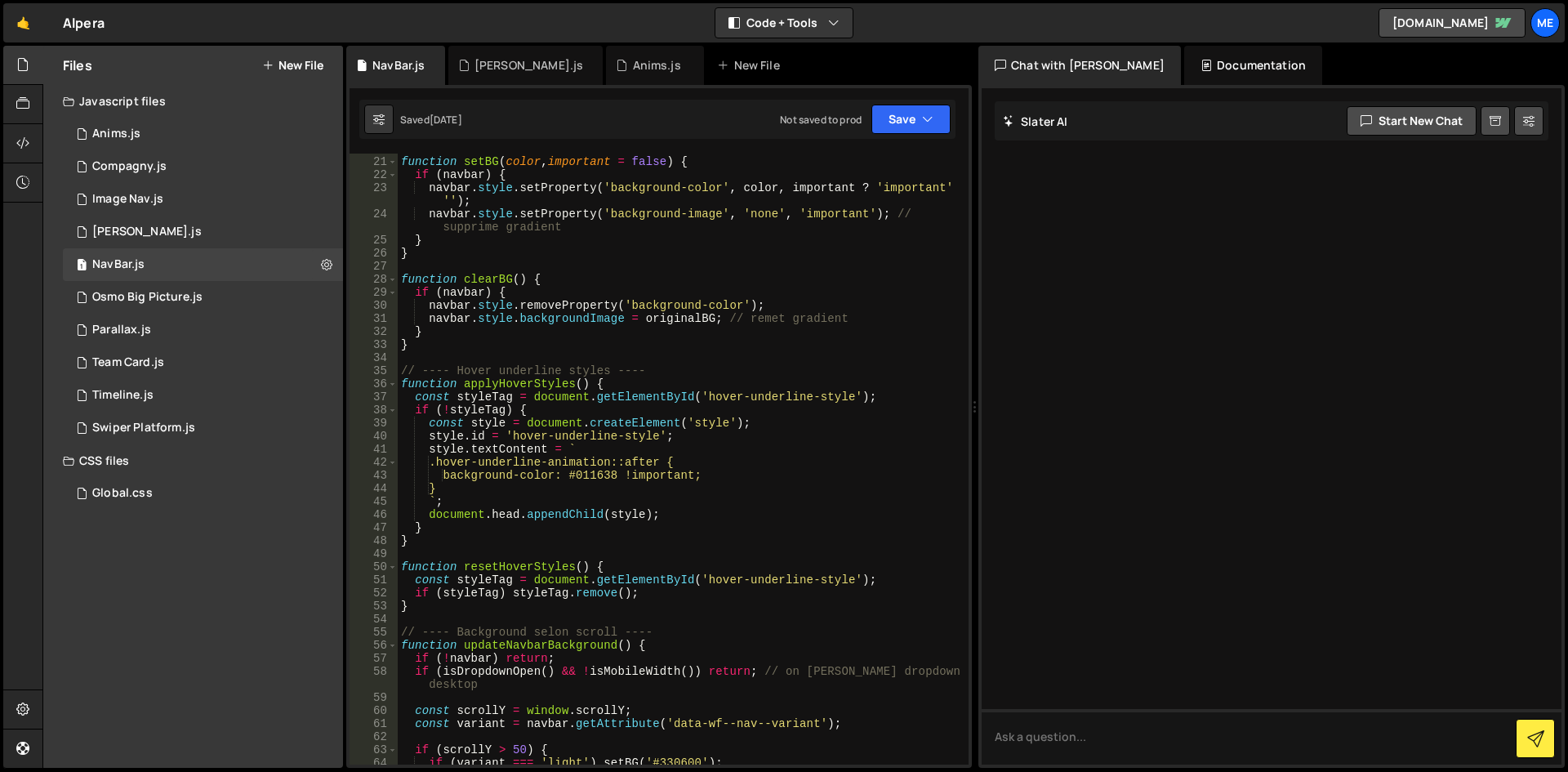
scroll to position [0, 0]
